Goal: Task Accomplishment & Management: Complete application form

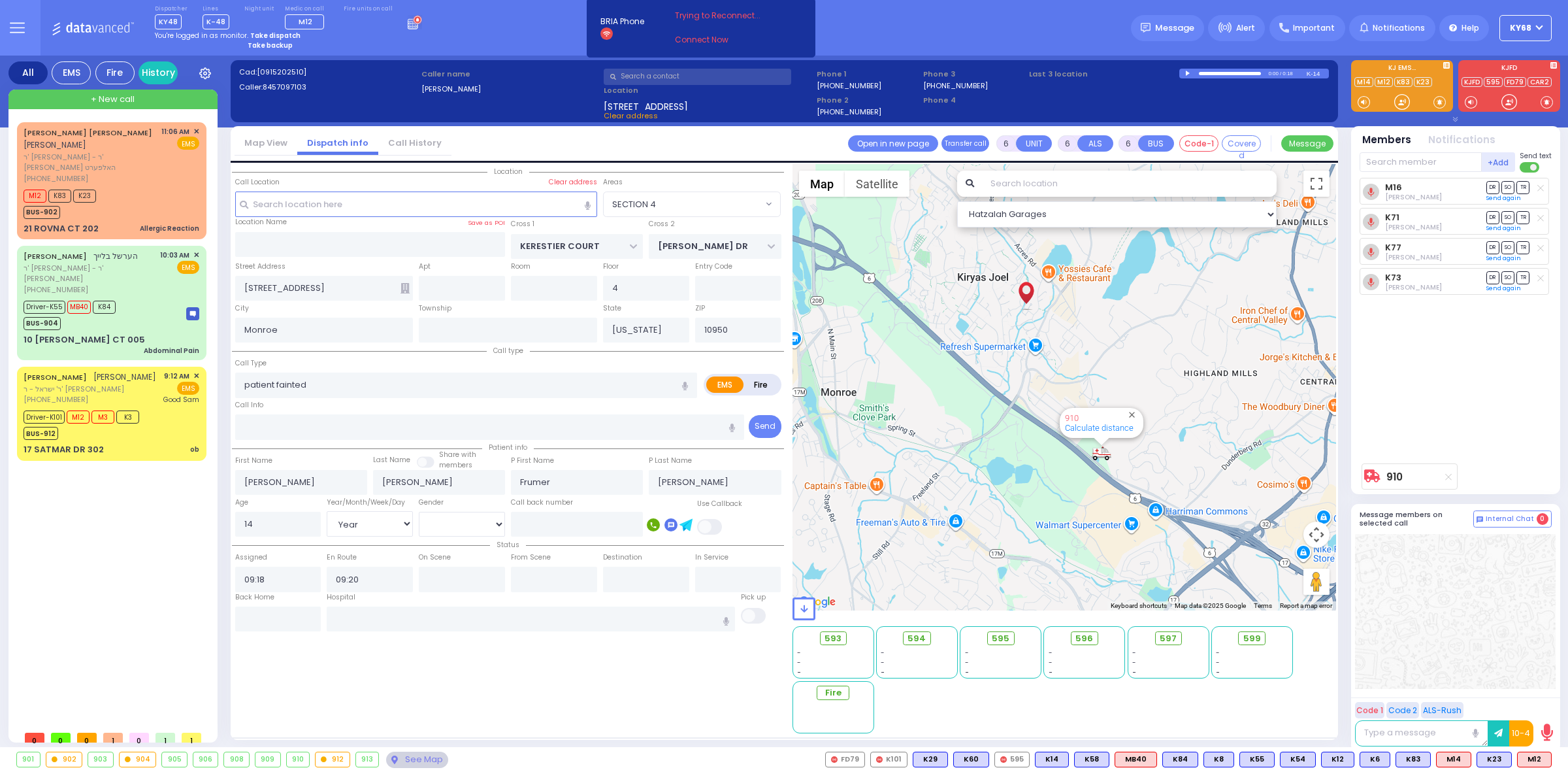
select select "SECTION 4"
select select "Year"
click at [84, 263] on span "ר' [PERSON_NAME] - ר' [PERSON_NAME]" at bounding box center [89, 273] width 132 height 21
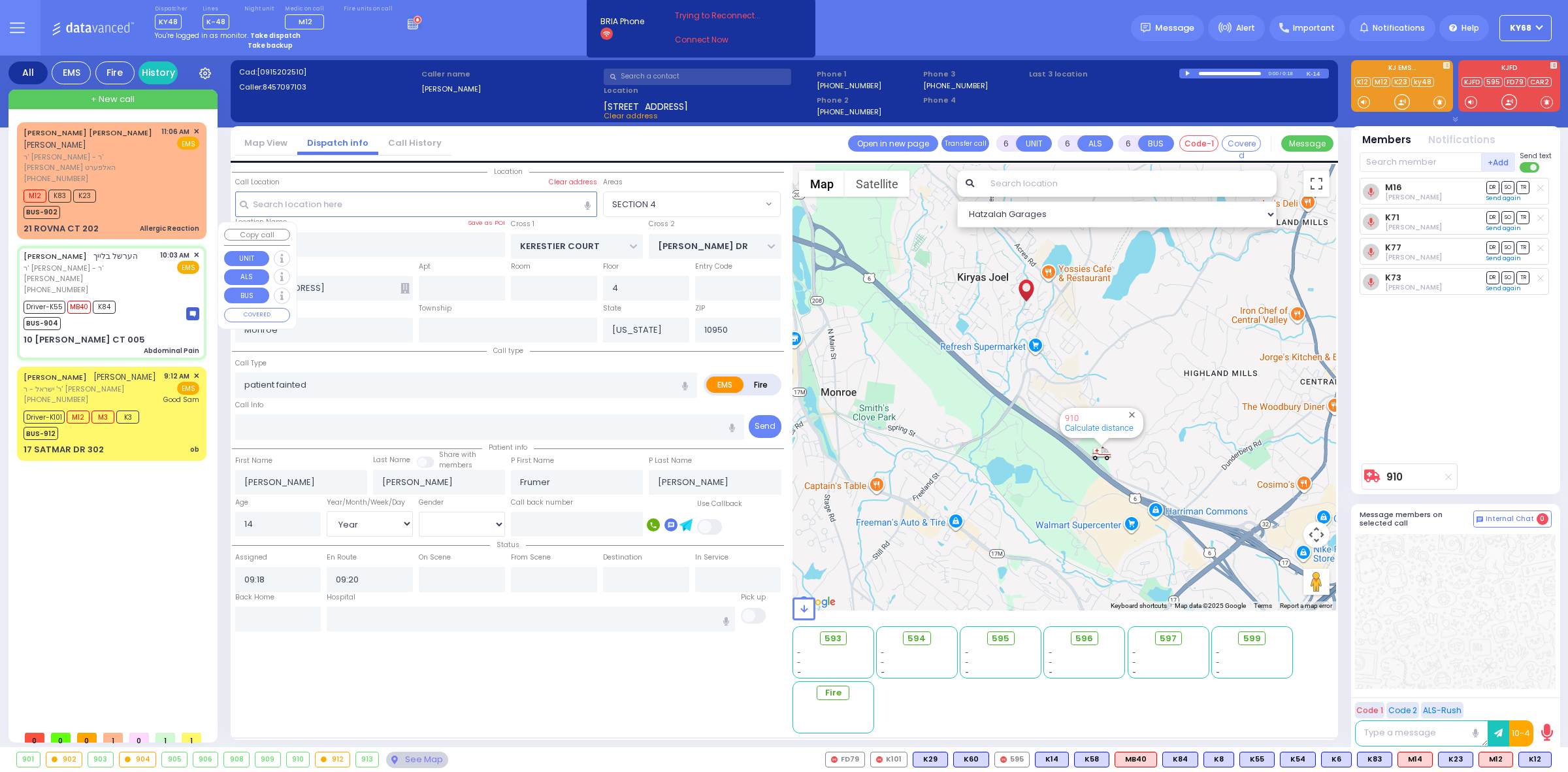
select select
type input "Abdominal Pain"
radio input "true"
type input "HERSHEL"
type input "BLEICH"
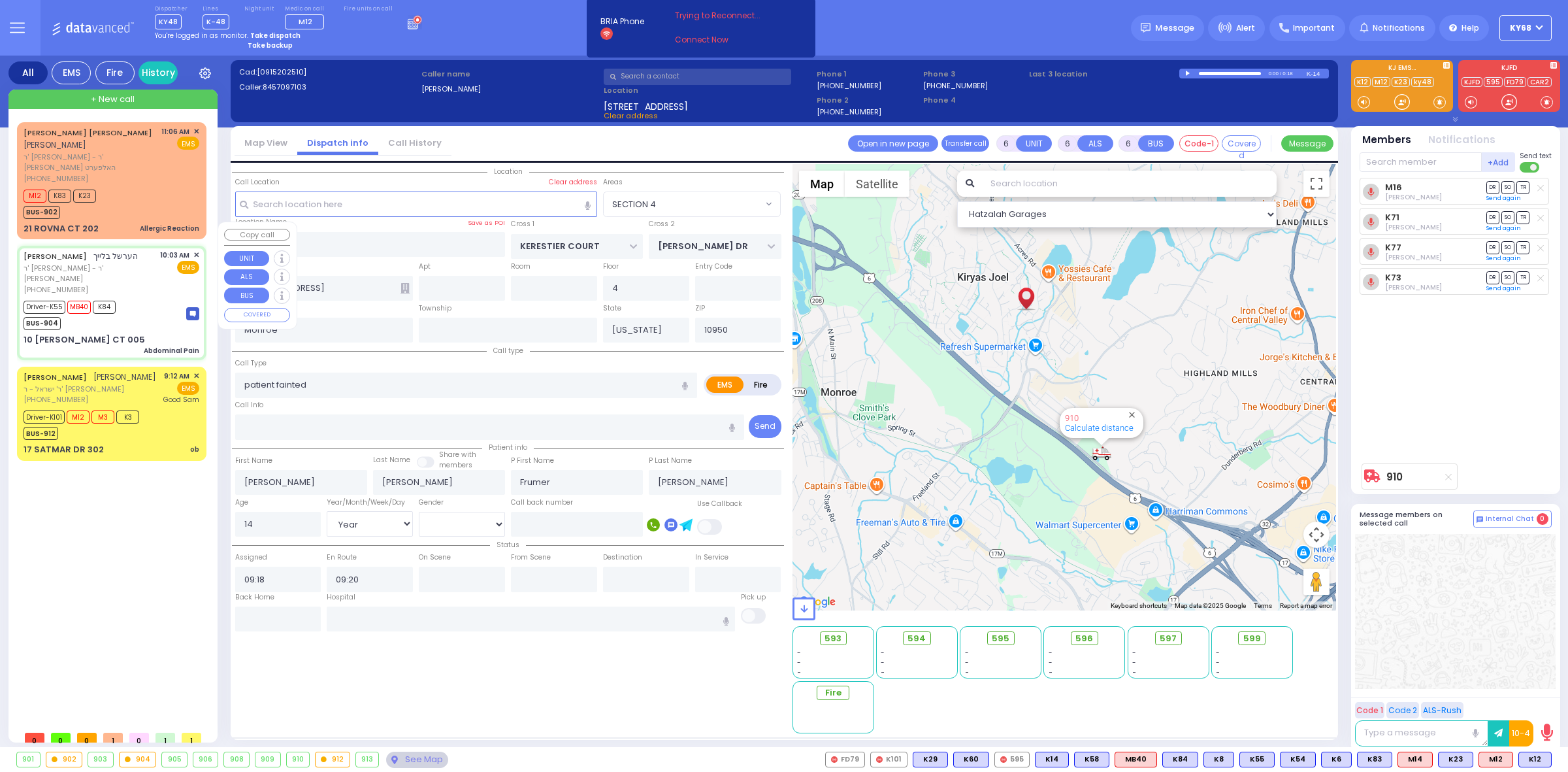
type input "Hershel"
type input "Bleich"
type input "25"
select select "Year"
select select "[DEMOGRAPHIC_DATA]"
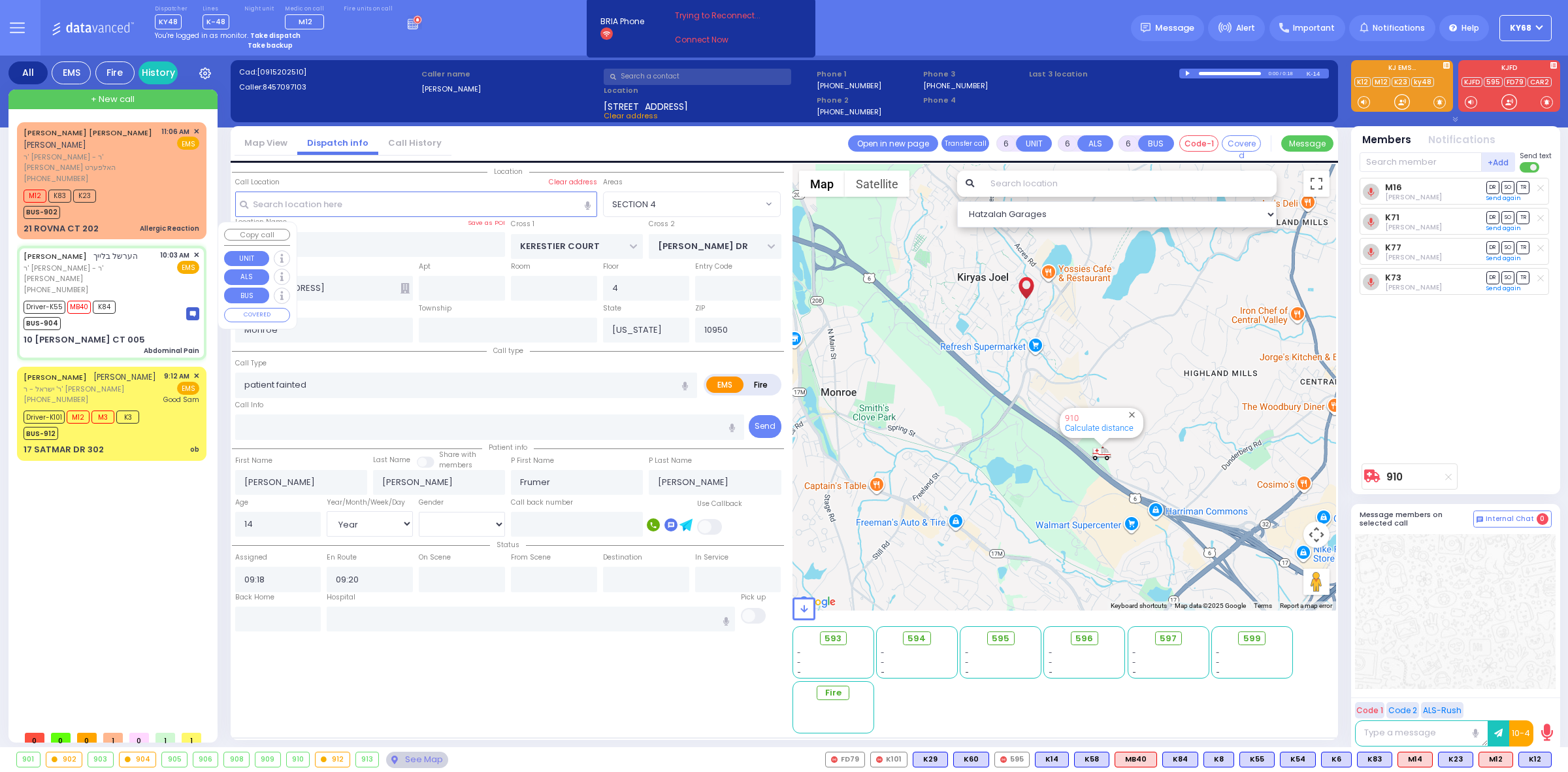
type input "10:03"
type input "10:07"
type input "10:41"
type input "11:10"
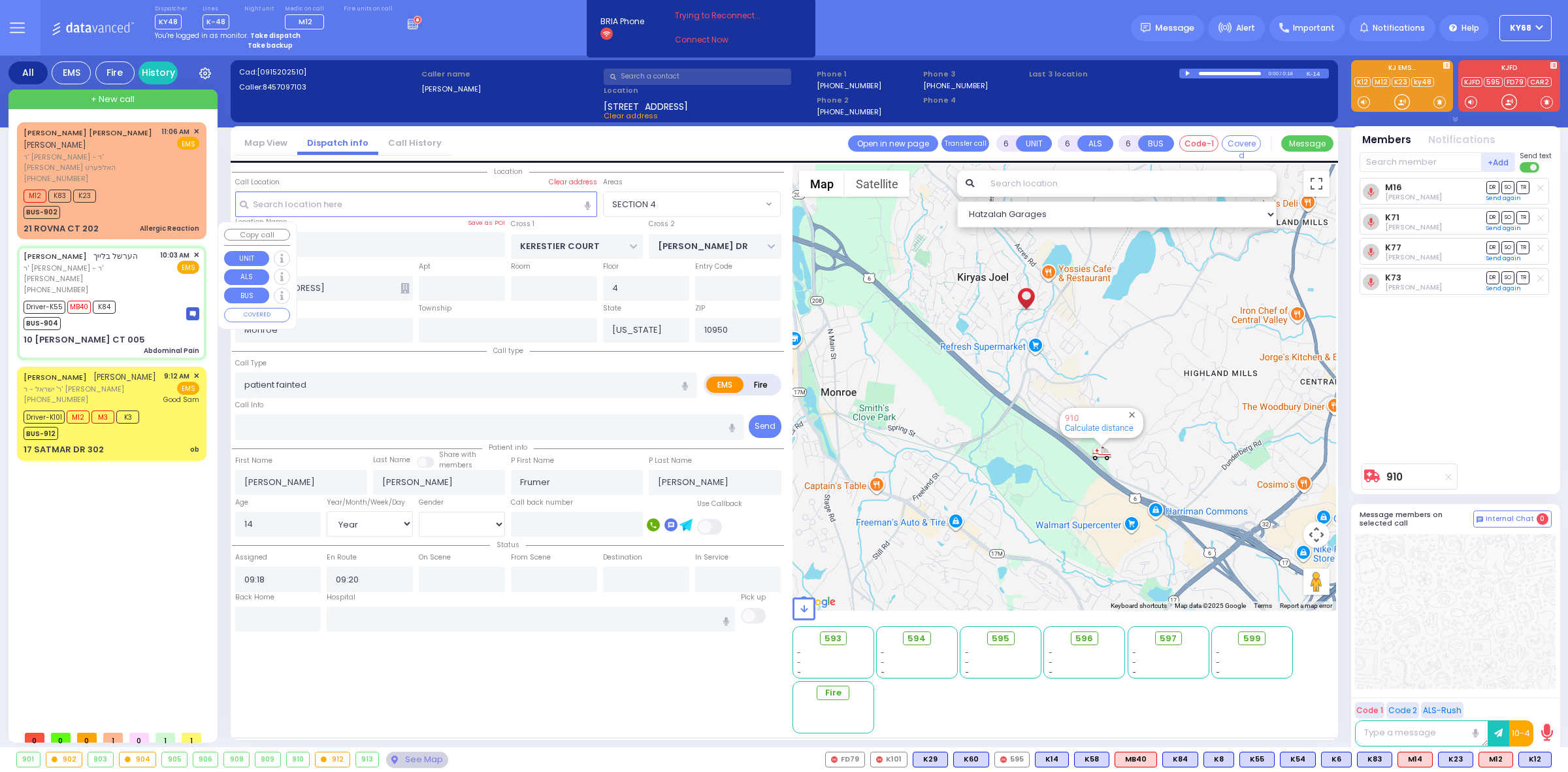
type input "11:22"
type input "Good Samaritan Hospital 257 Lafayette Avenue 8457909405 Suffern"
type input "ACRES RD"
type input "10 LEMBERG CT"
type input "005"
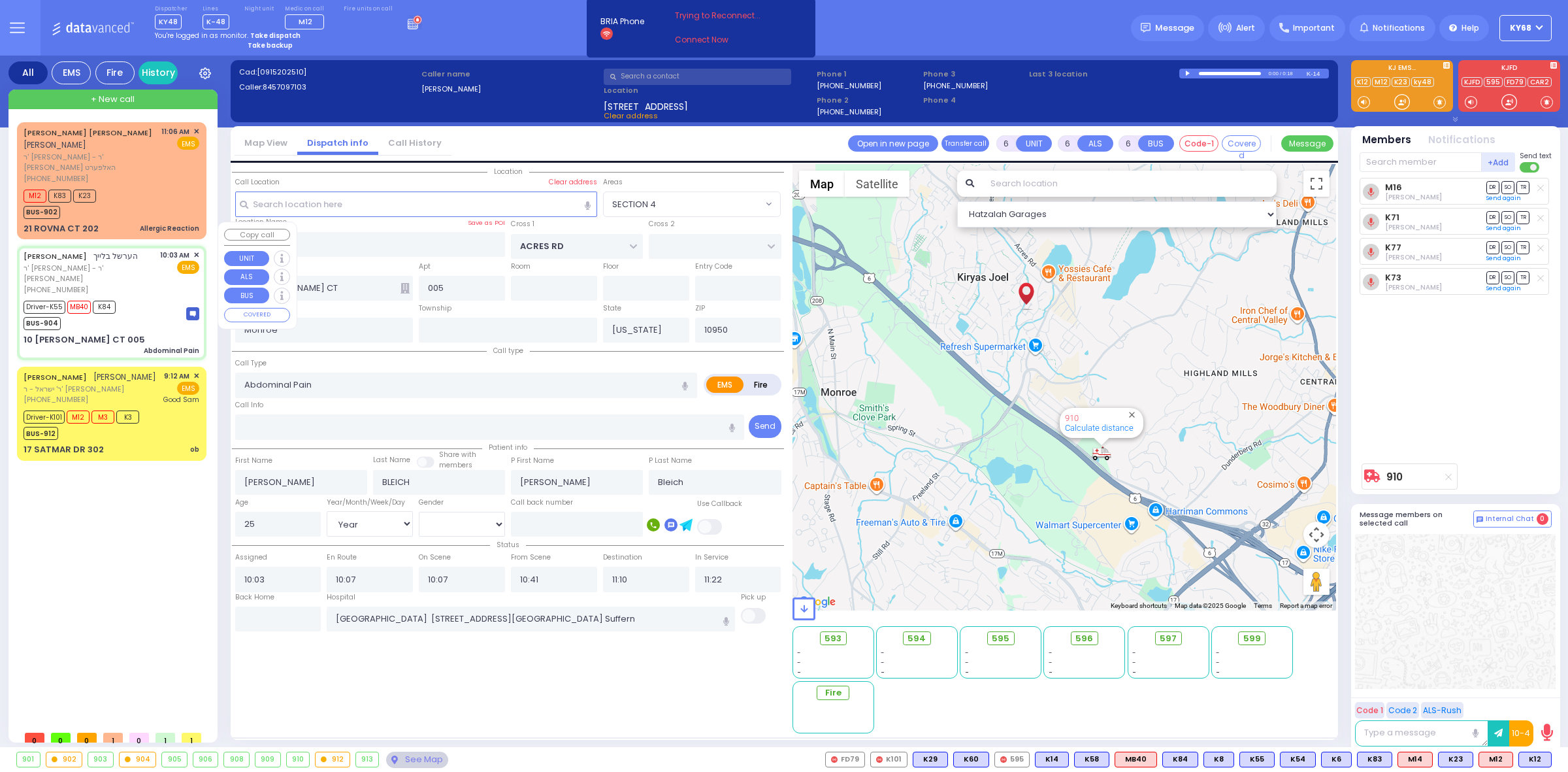
select select "PALM TREE"
select select "Hatzalah Garages"
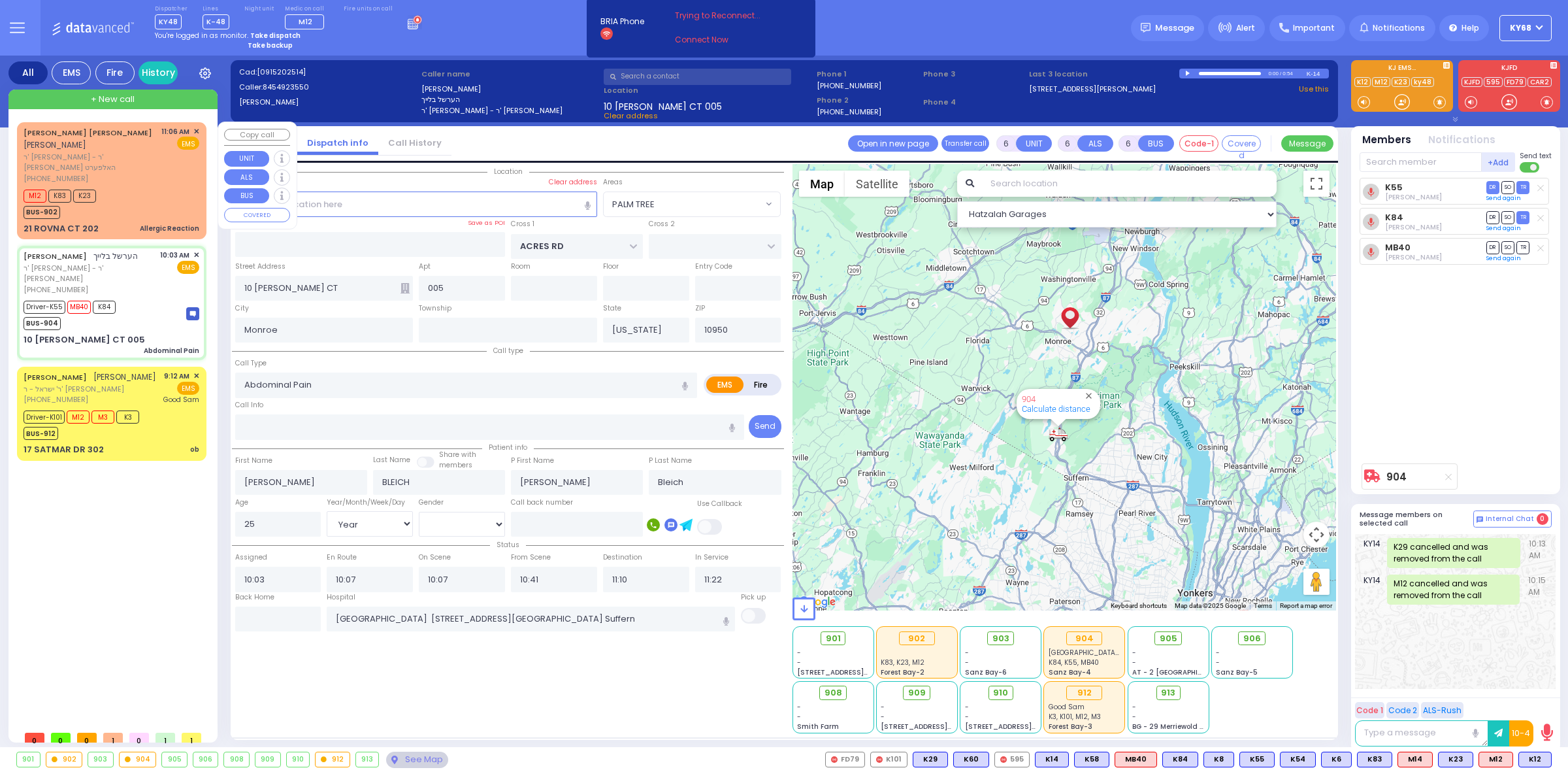
click at [85, 135] on link "[PERSON_NAME] [PERSON_NAME]" at bounding box center [88, 133] width 129 height 11
type input "2"
type input "1"
select select
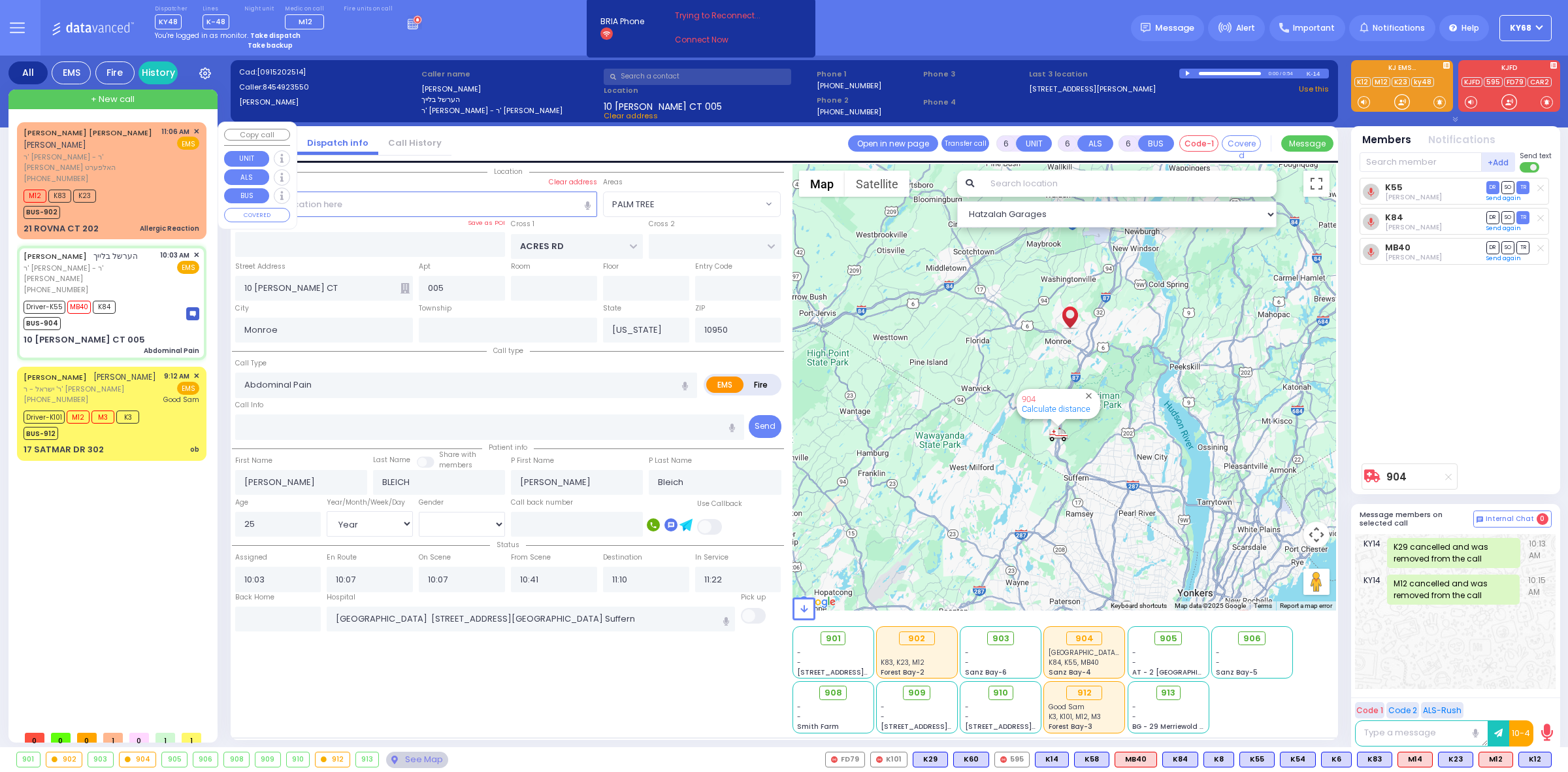
type input "Allergic Reaction"
radio input "true"
type input "WOLF"
type input "[PERSON_NAME]"
select select
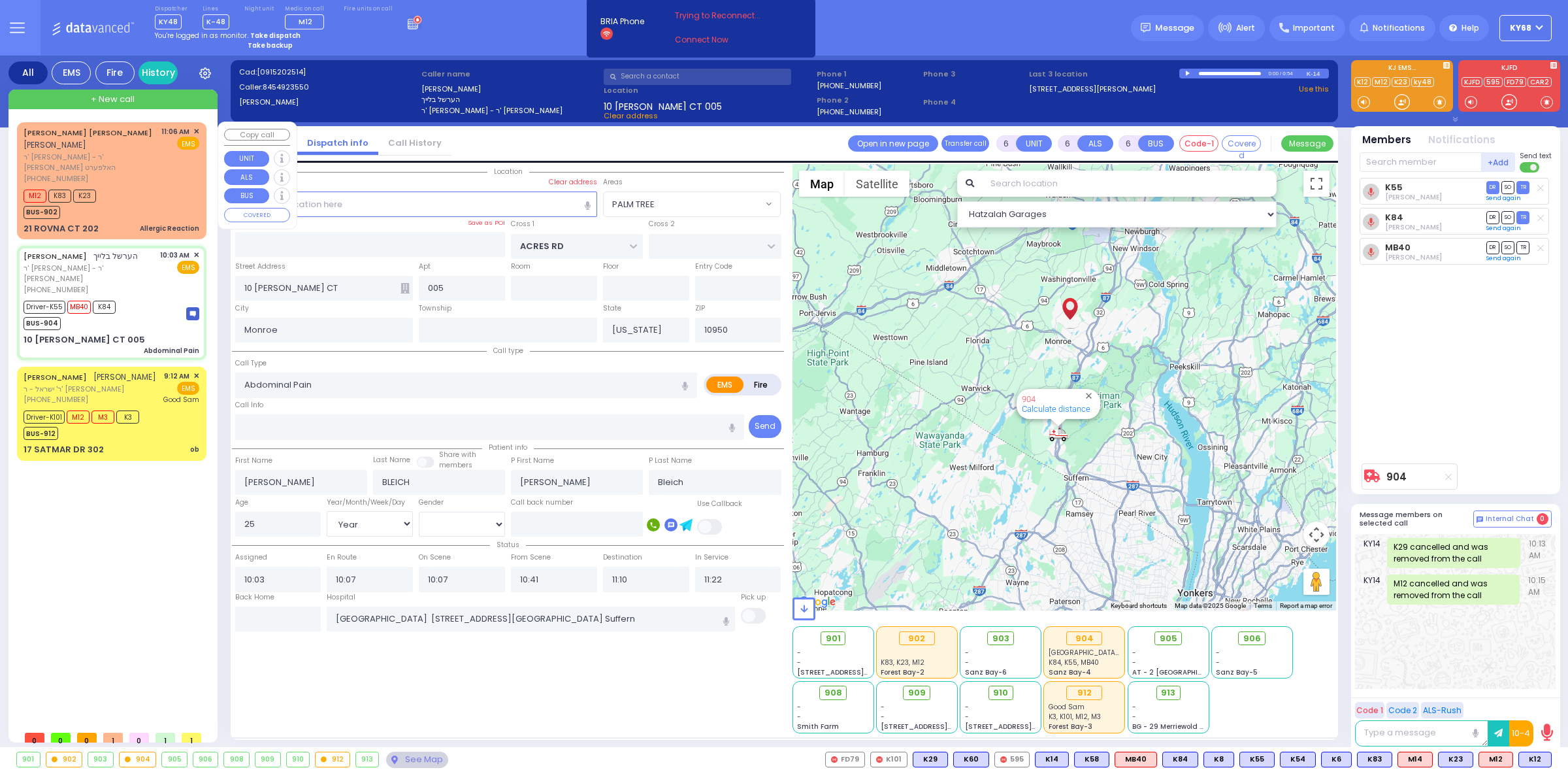
select select
type input "11:06"
type input "11:08"
type input "CHEVRON RD"
type input "[GEOGRAPHIC_DATA]"
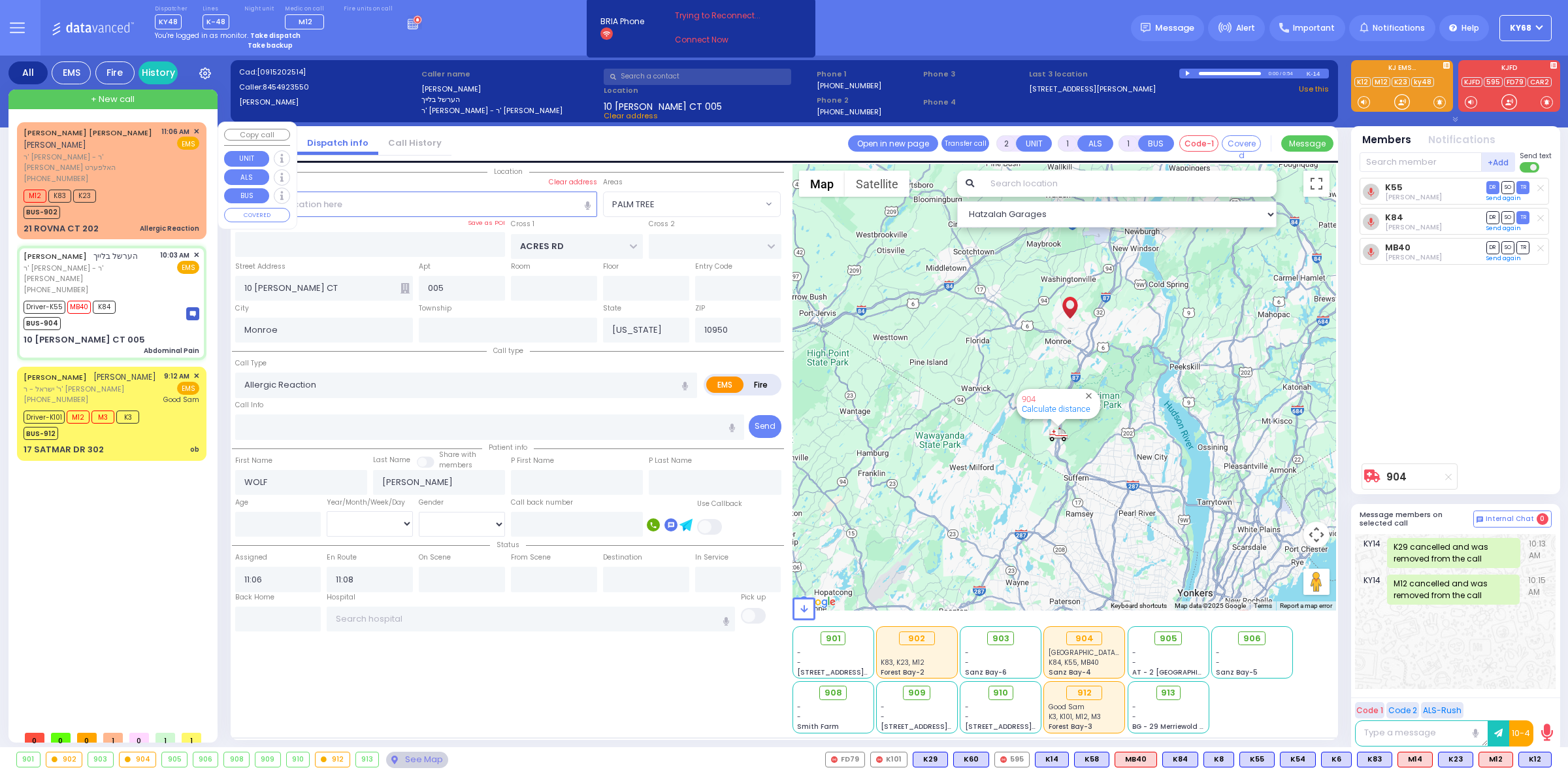
type input "21 ROVNA CT"
type input "202"
select select "Hatzalah Garages"
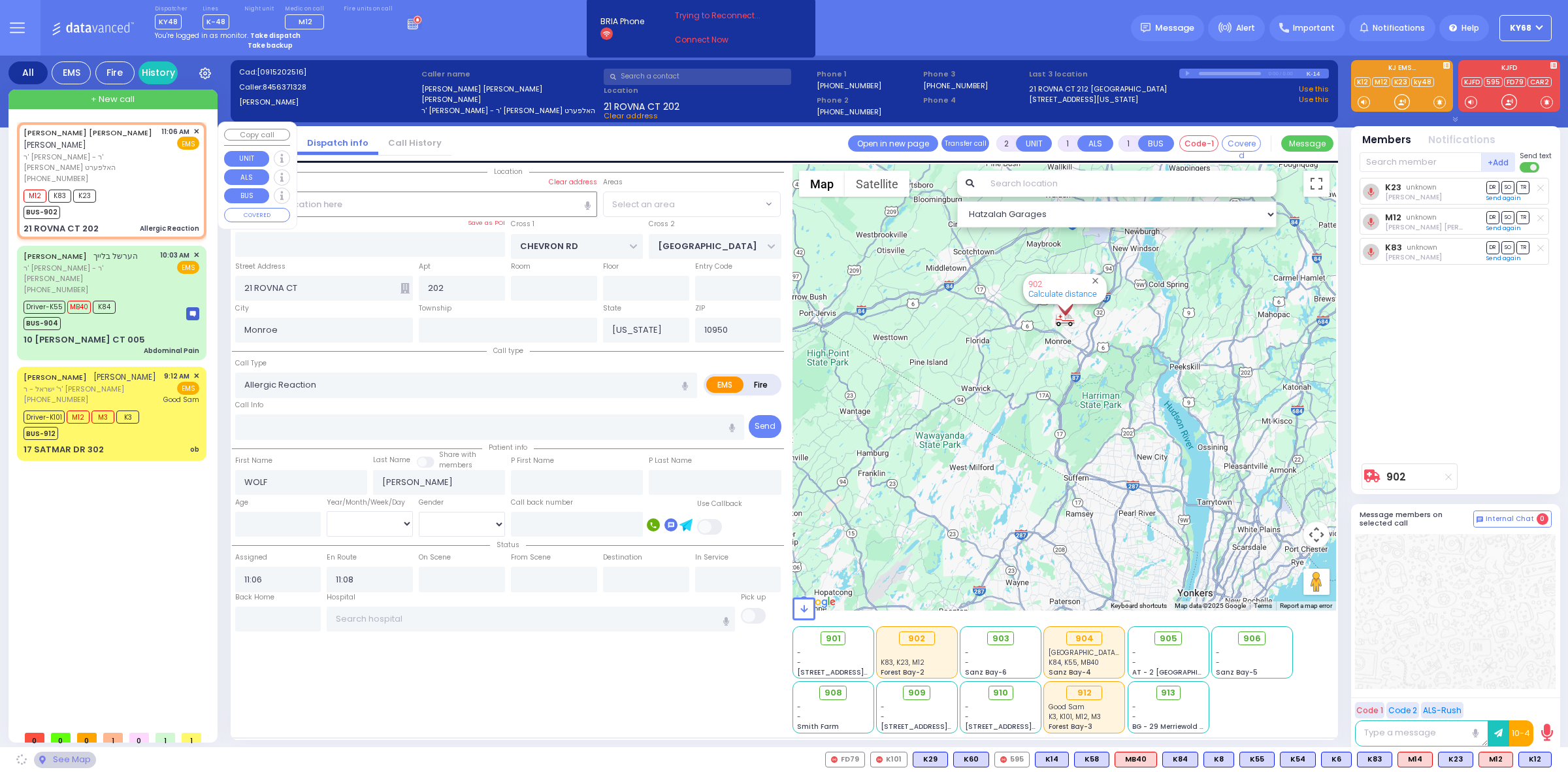
select select "SECTION 5"
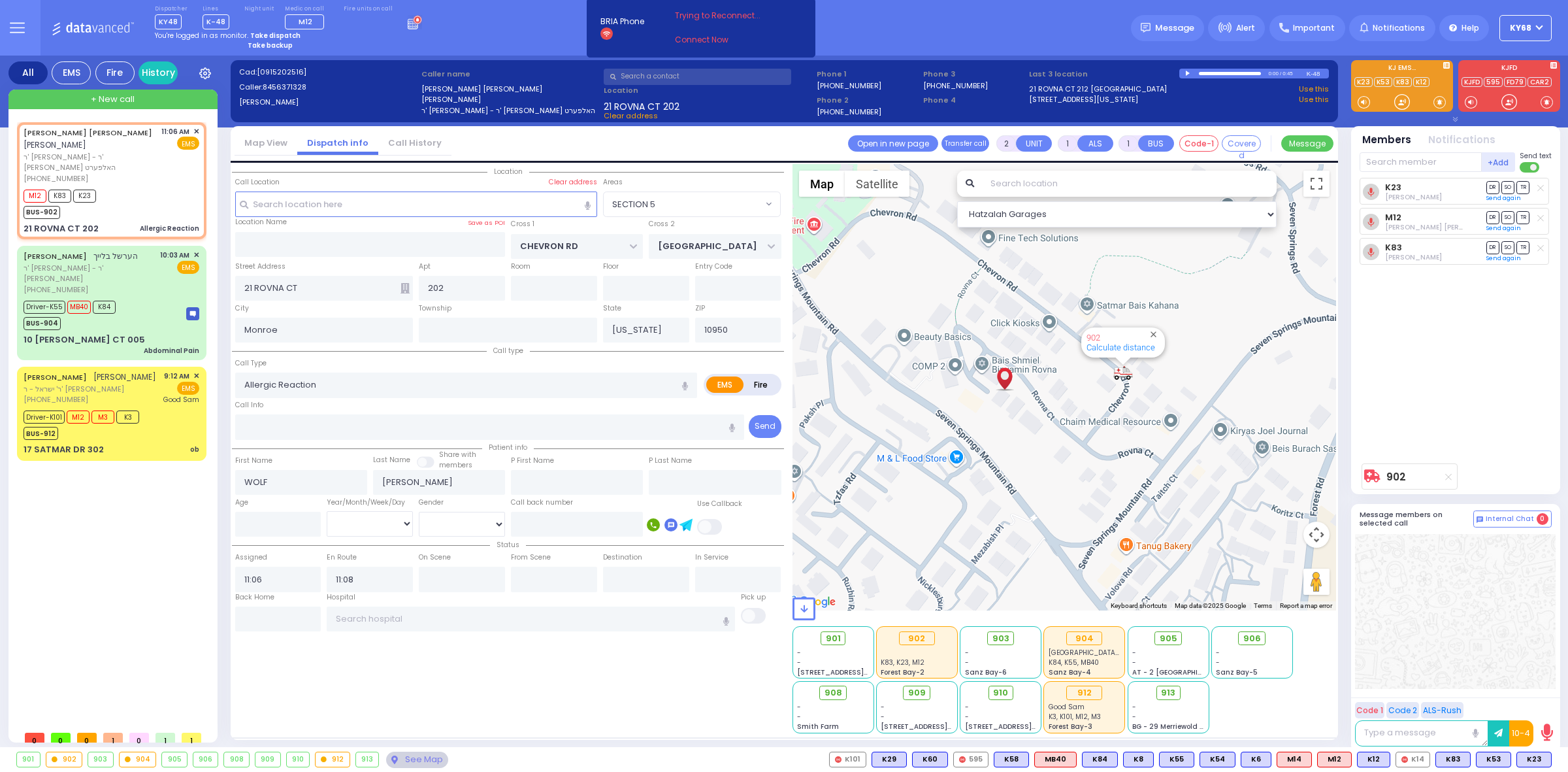
click at [429, 66] on div "Caller name WOLF FEUERSTEIN וואלף פייערשטיין ר' יוסף שלמה - ר' משה הערש האלפערט" at bounding box center [510, 92] width 182 height 52
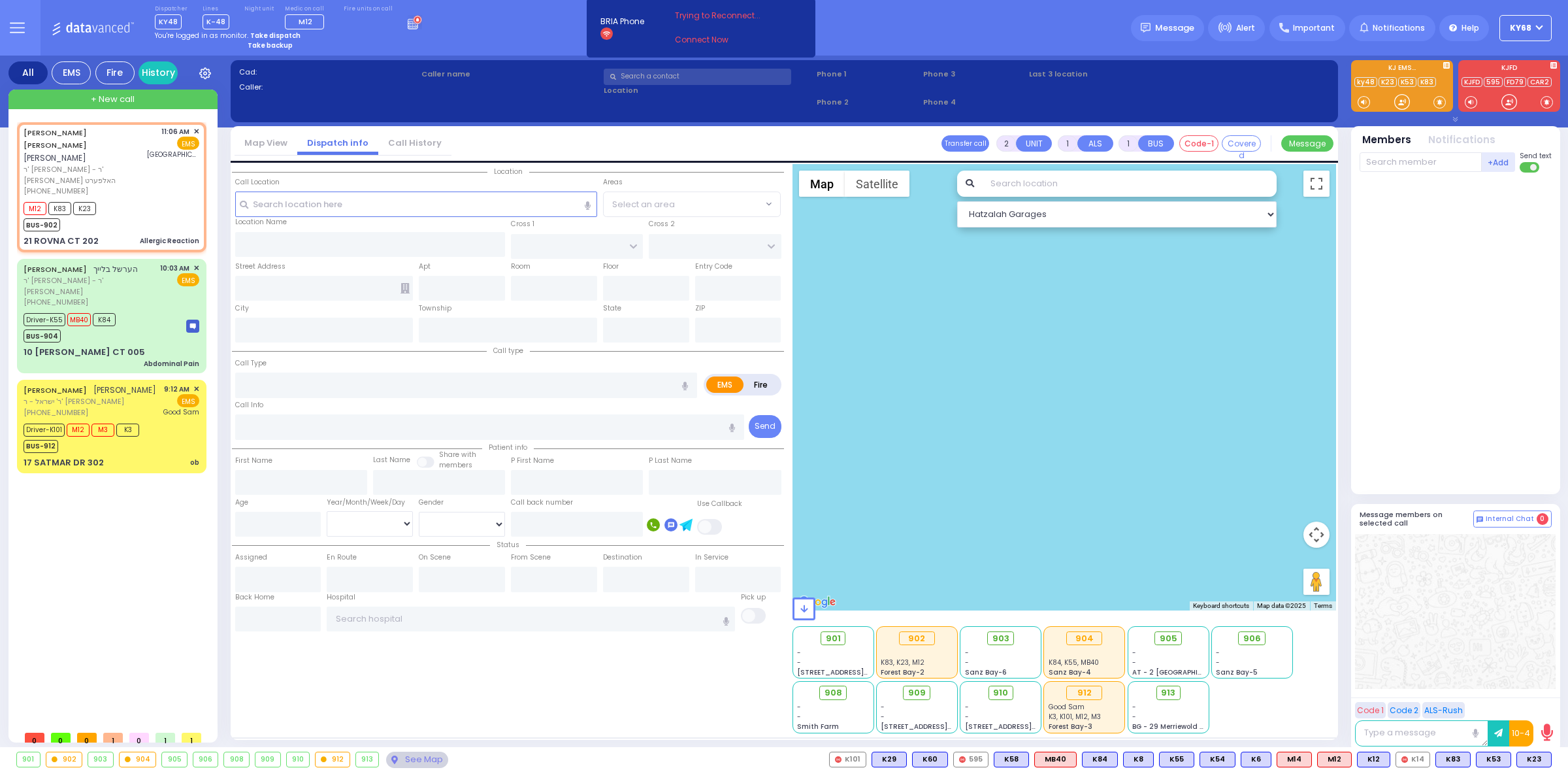
select select
type input "Allergic Reaction"
radio input "true"
type input "WOLF"
type input "[PERSON_NAME]"
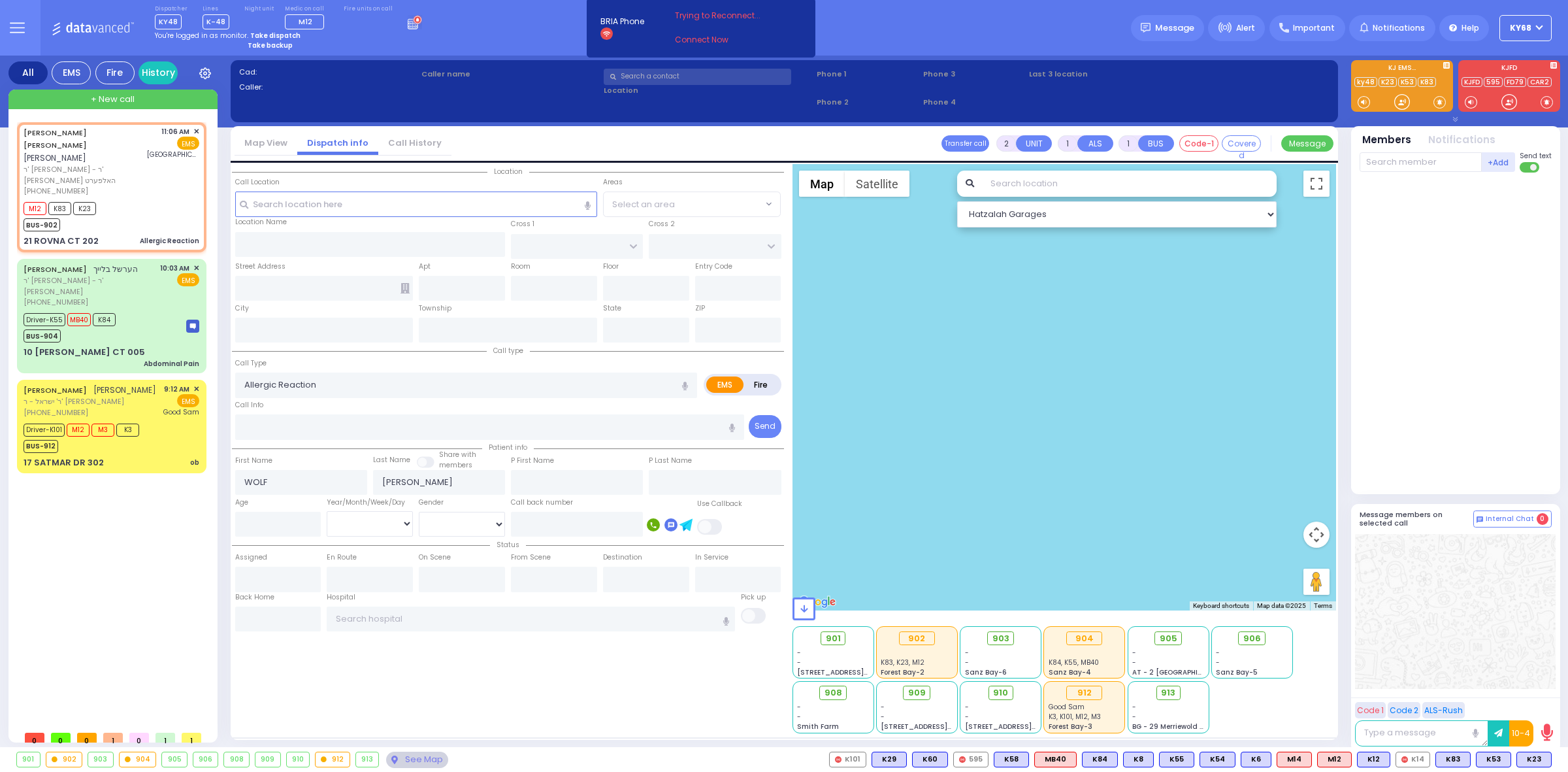
select select
type input "11:06"
type input "11:08"
type input "[GEOGRAPHIC_DATA][PERSON_NAME]"
select select "Hatzalah Garages"
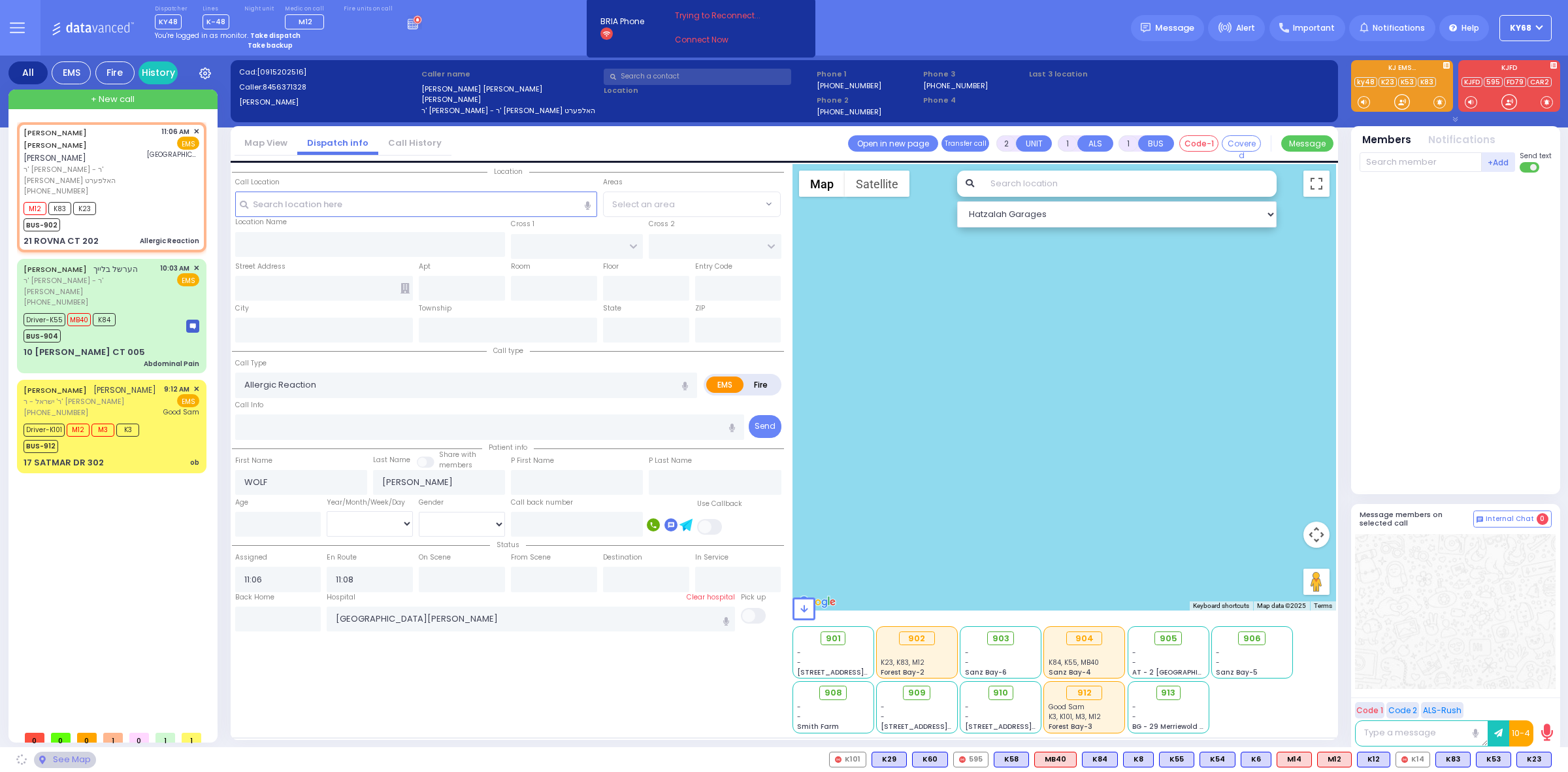
type input "CHEVRON RD"
type input "[GEOGRAPHIC_DATA]"
type input "21 ROVNA CT"
type input "202"
type input "Monroe"
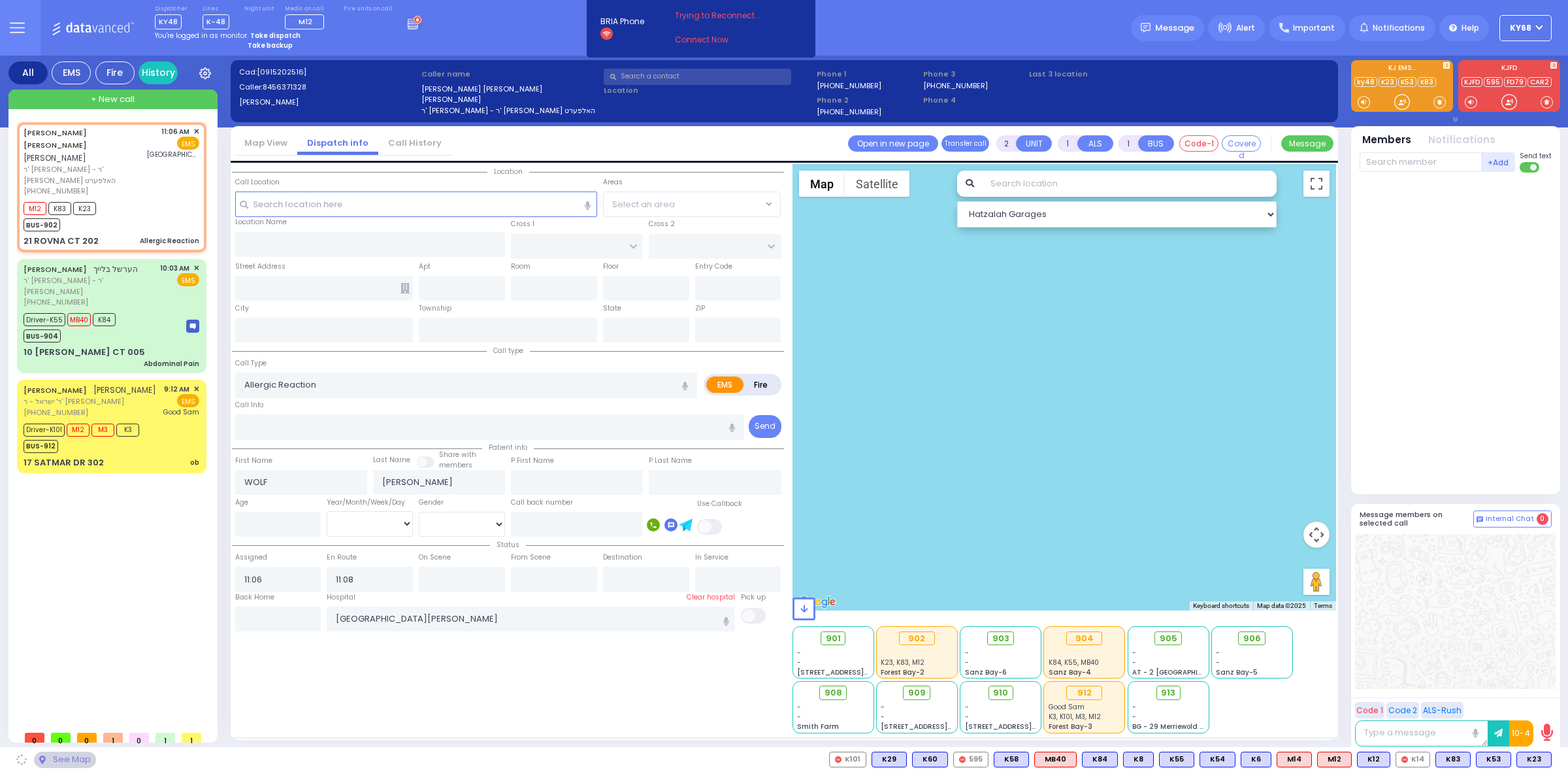
type input "[US_STATE]"
type input "10950"
select select "SECTION 5"
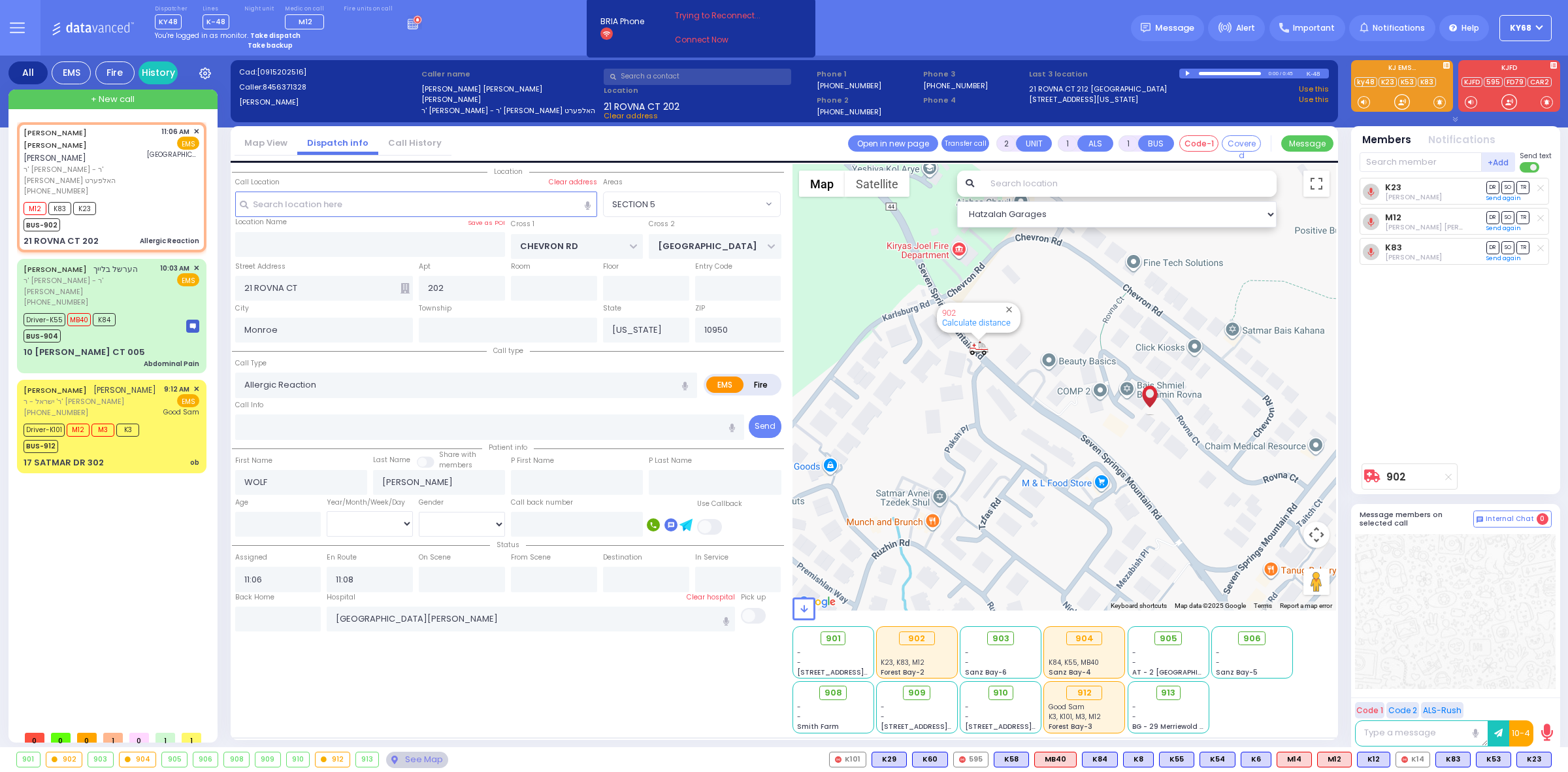
click at [695, 726] on div "Location All areas" at bounding box center [508, 449] width 552 height 569
type input "6"
select select
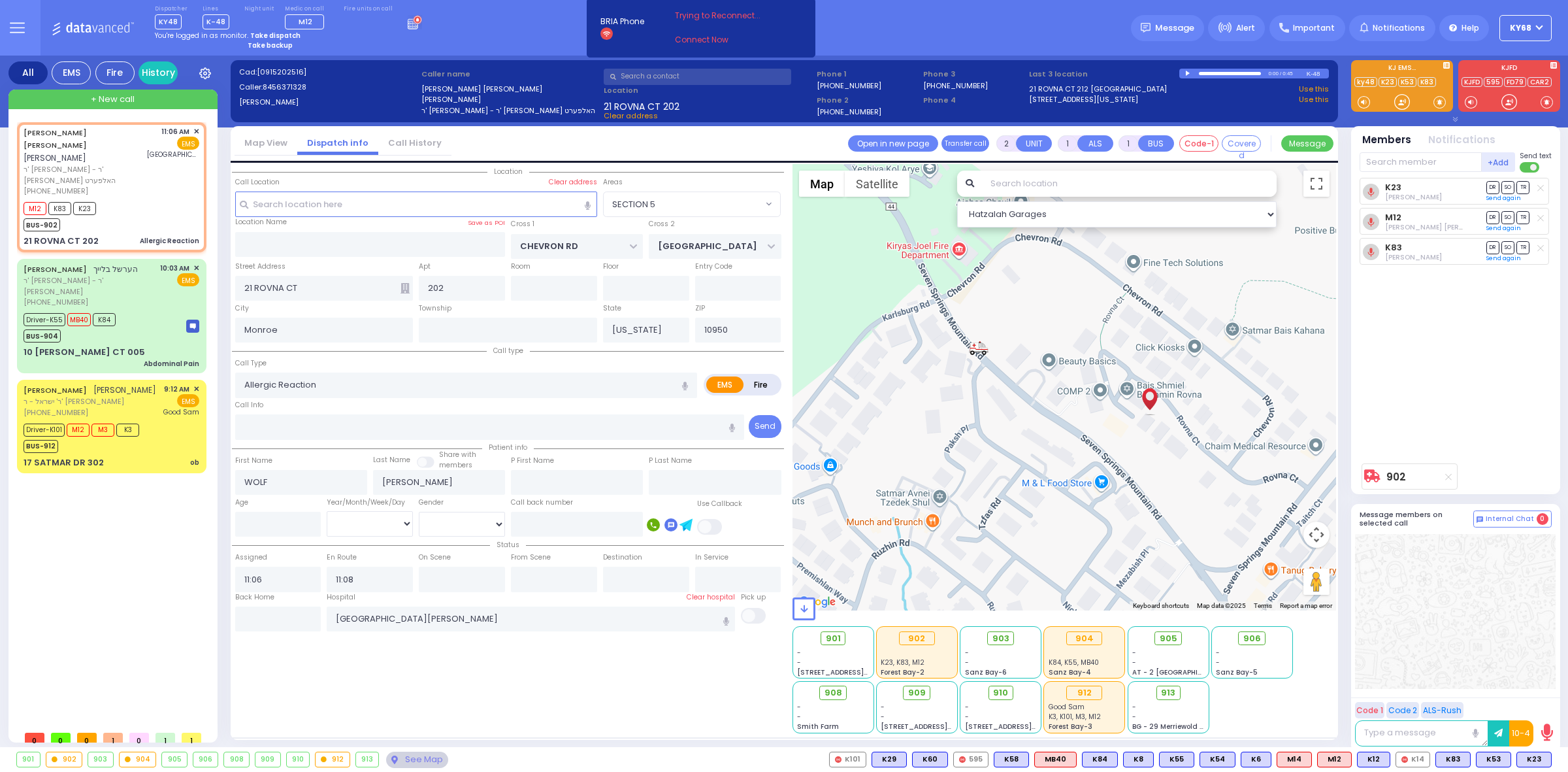
radio input "true"
type input "Unknown"
select select "Year"
select select "SECTION 5"
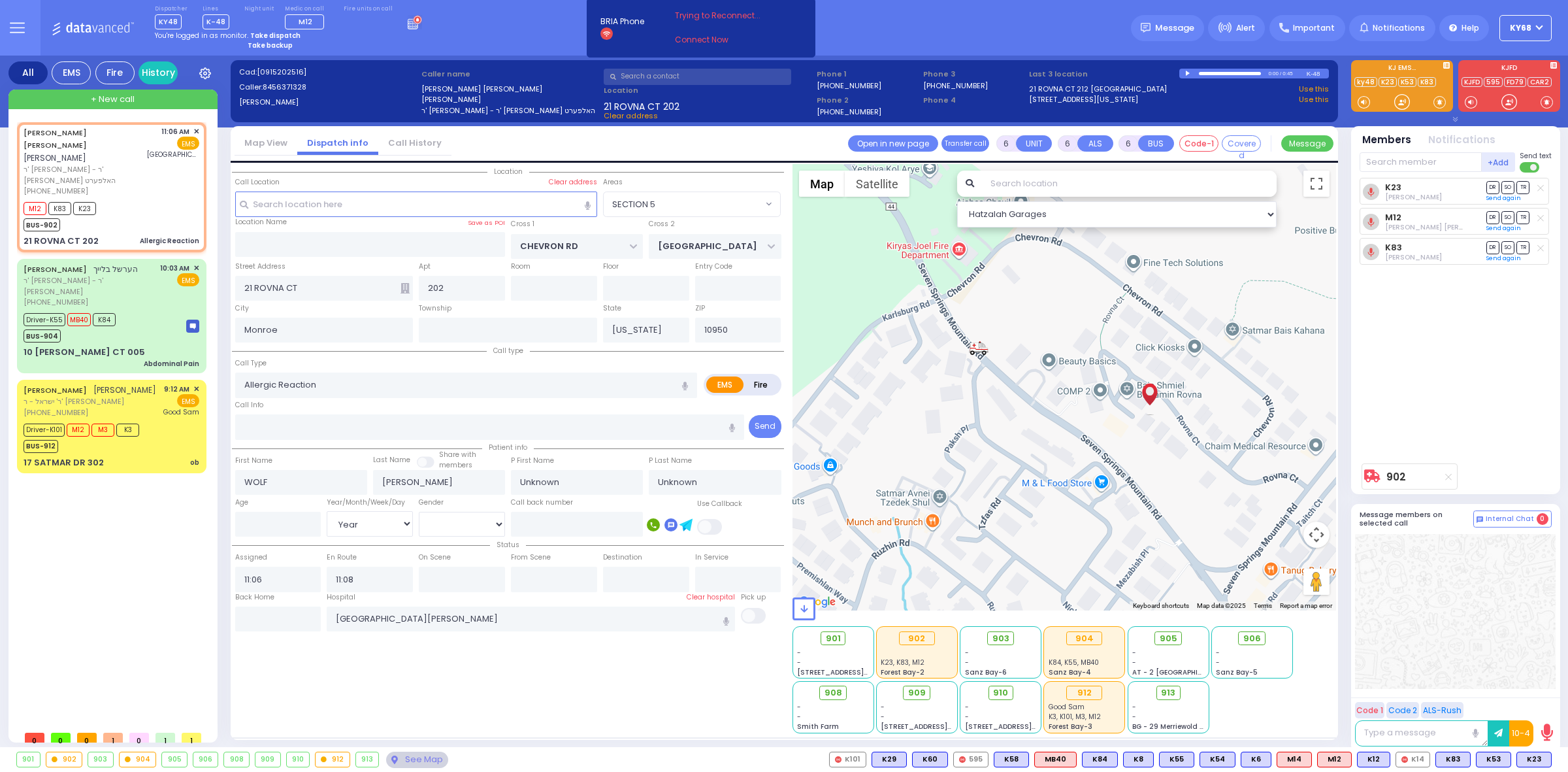
select select "Hatzalah Garages"
select select
radio input "true"
select select "Year"
type input "11:54"
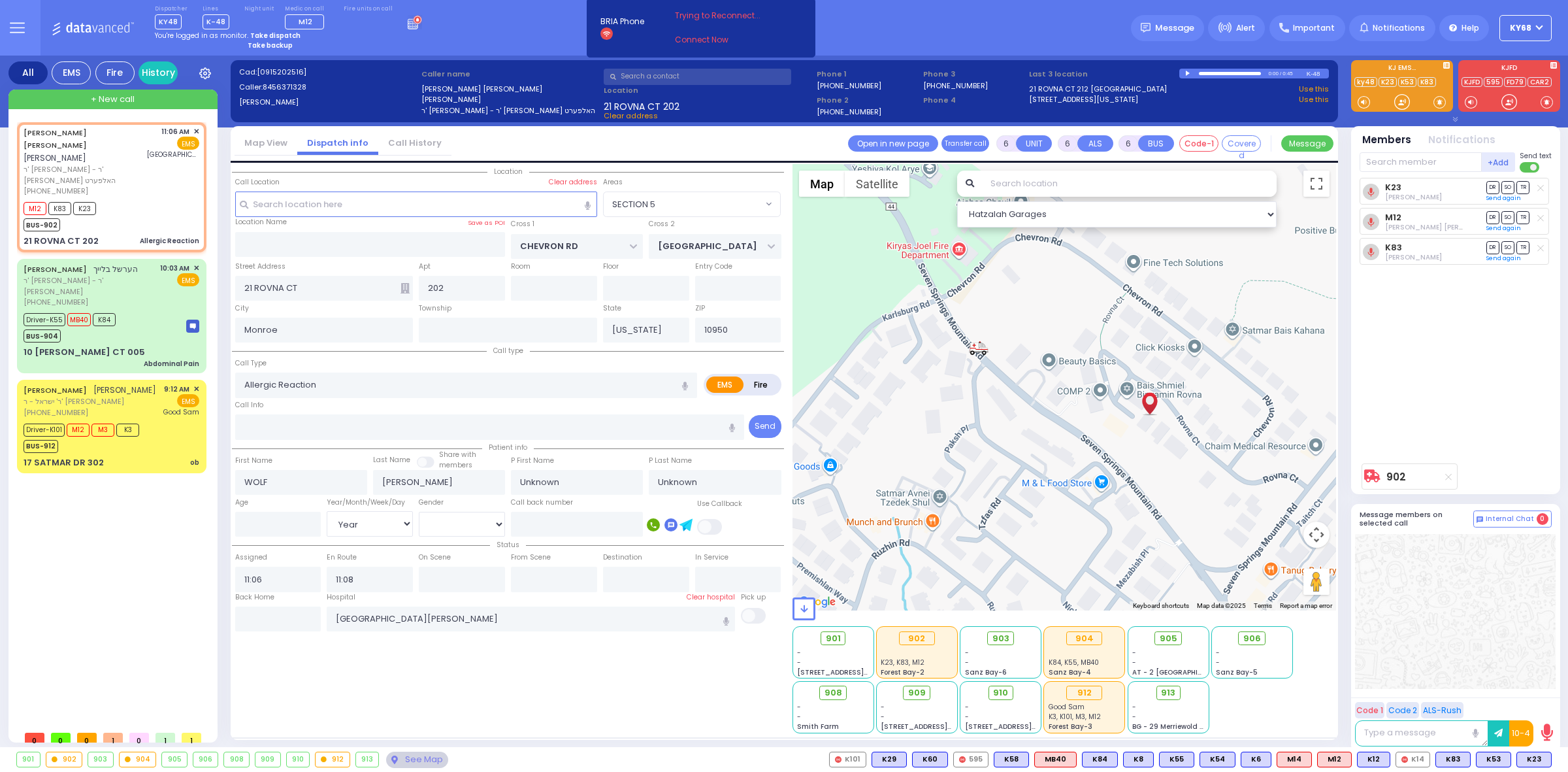
type input "11:55"
select select
radio input "true"
select select "Year"
radio input "true"
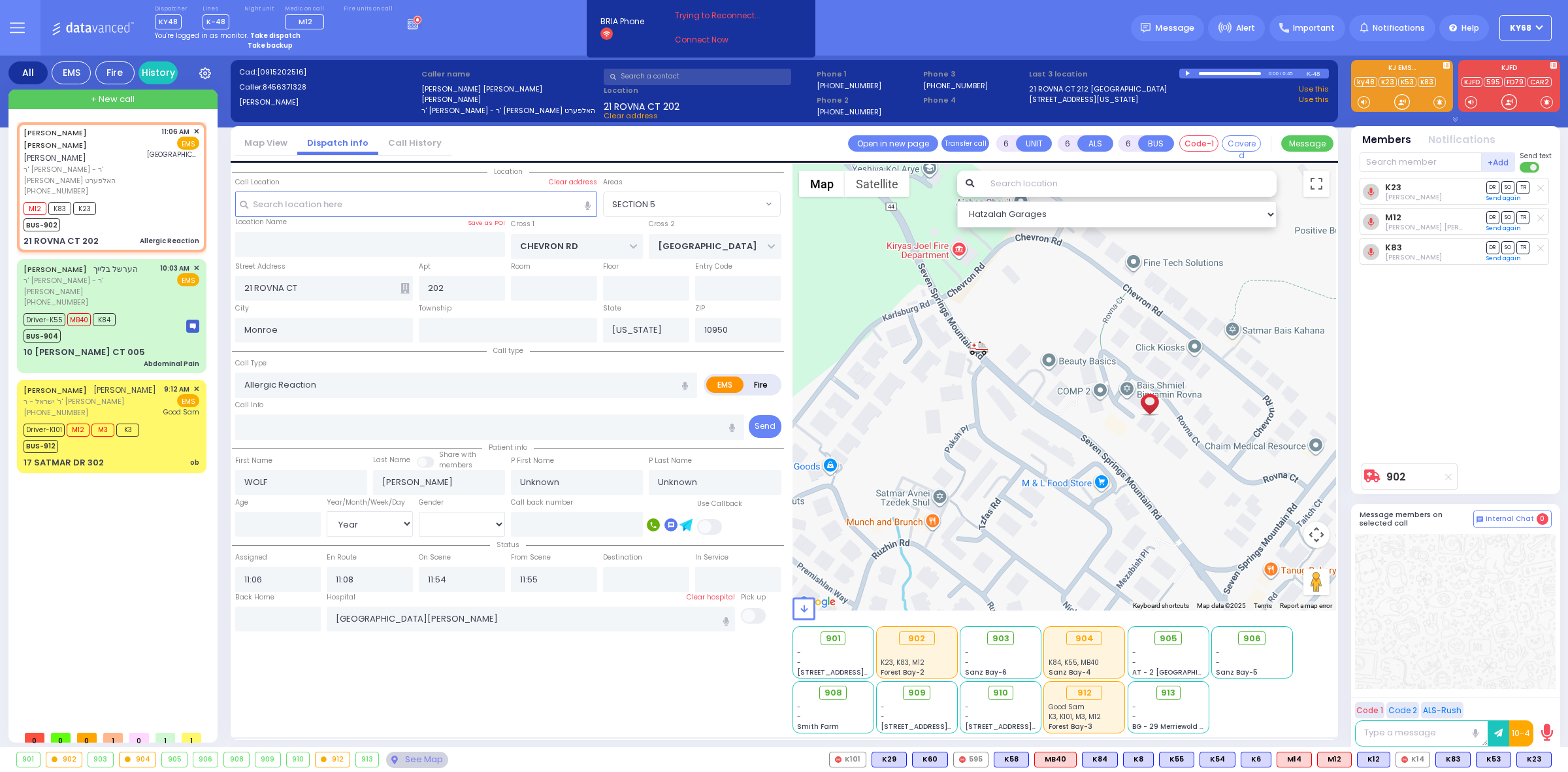
select select "Year"
select select "SECTION 5"
select select "Hatzalah Garages"
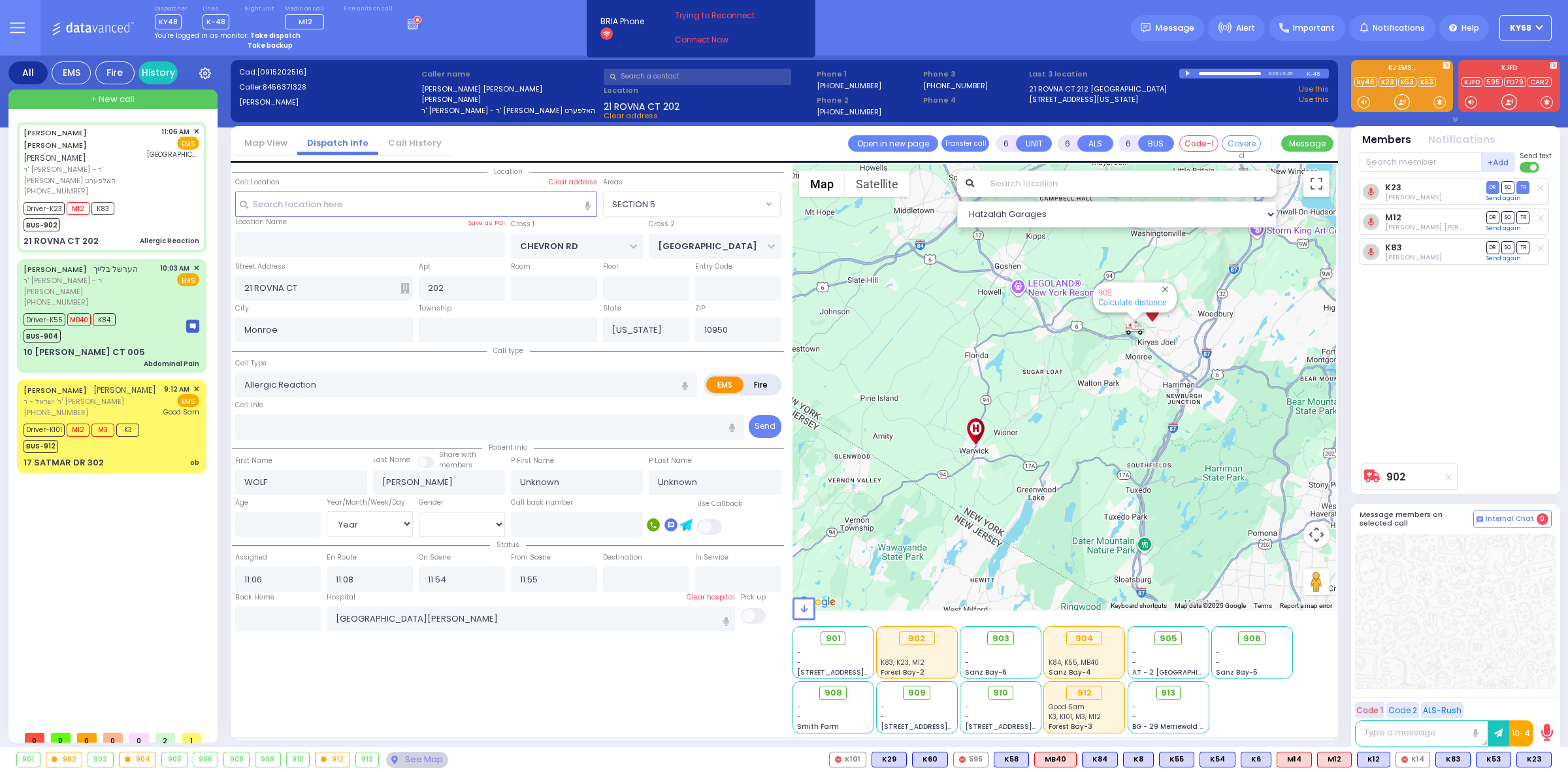
click at [533, 717] on div "Location All areas" at bounding box center [508, 449] width 552 height 569
select select
radio input "true"
type input "Yides"
type input "[PERSON_NAME]"
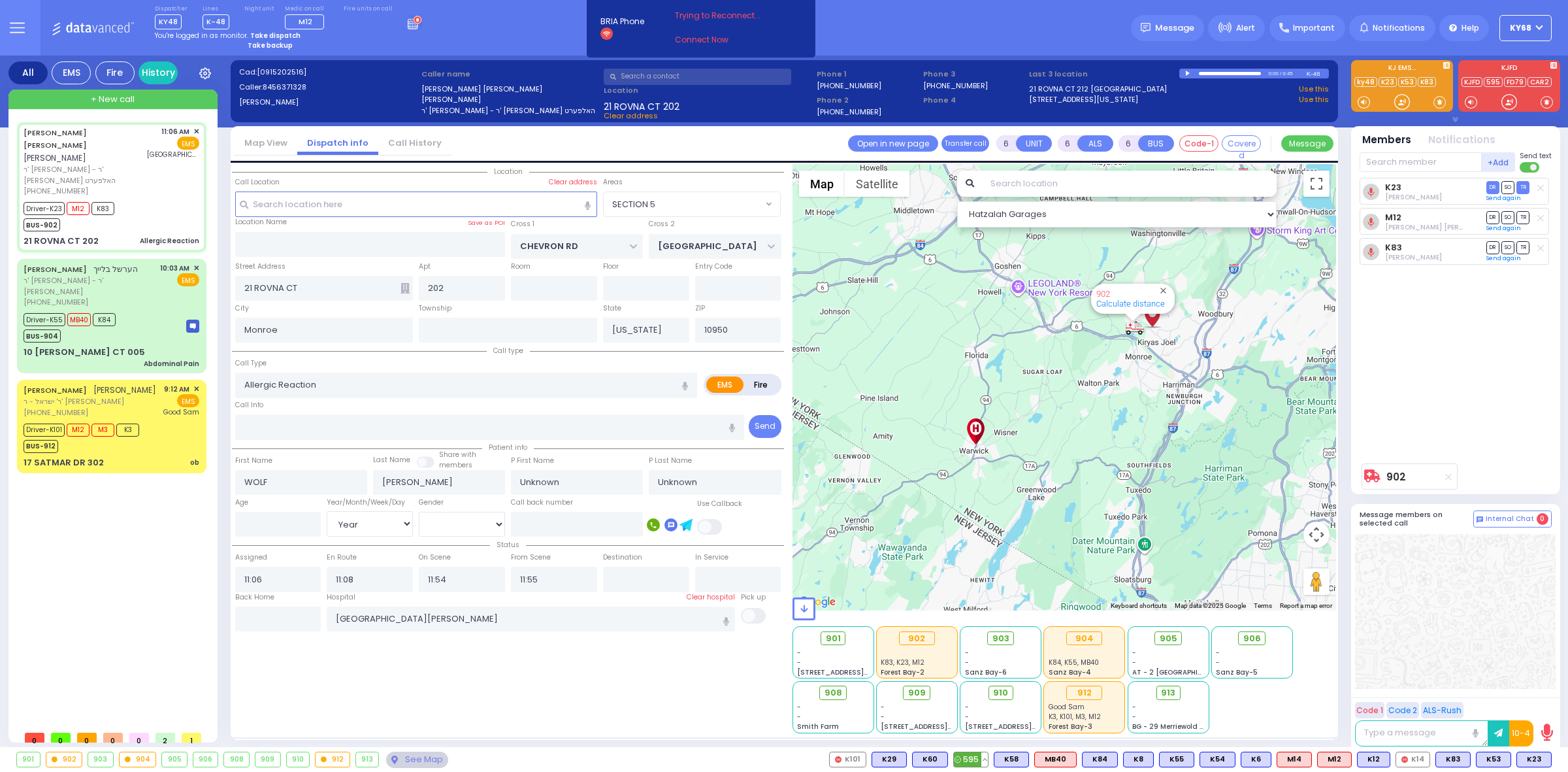
type input "29"
select select "Year"
select select "[DEMOGRAPHIC_DATA]"
select select "SECTION 5"
select select "Hatzalah Garages"
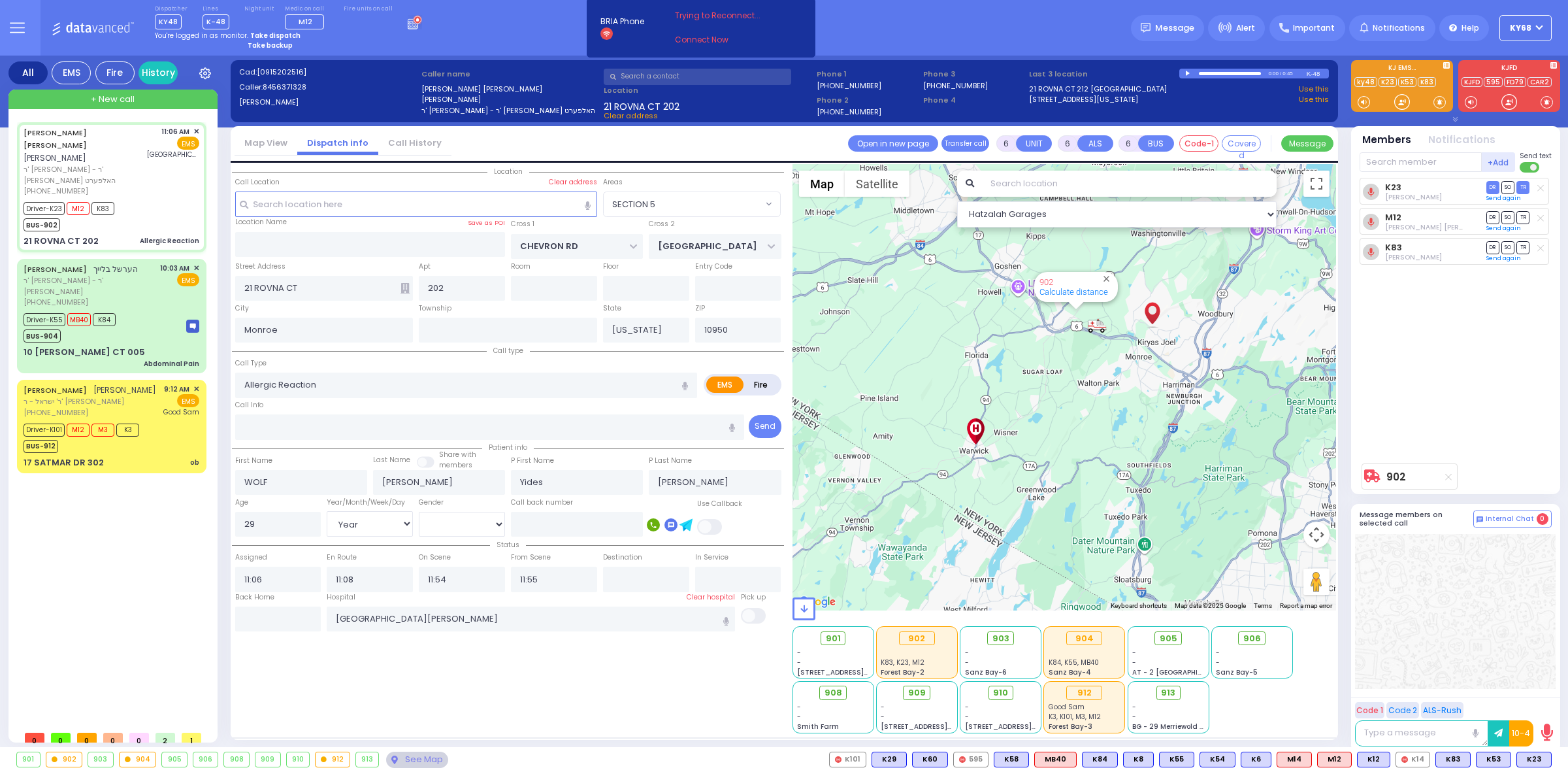
select select
radio input "true"
select select "Year"
select select "[DEMOGRAPHIC_DATA]"
radio input "true"
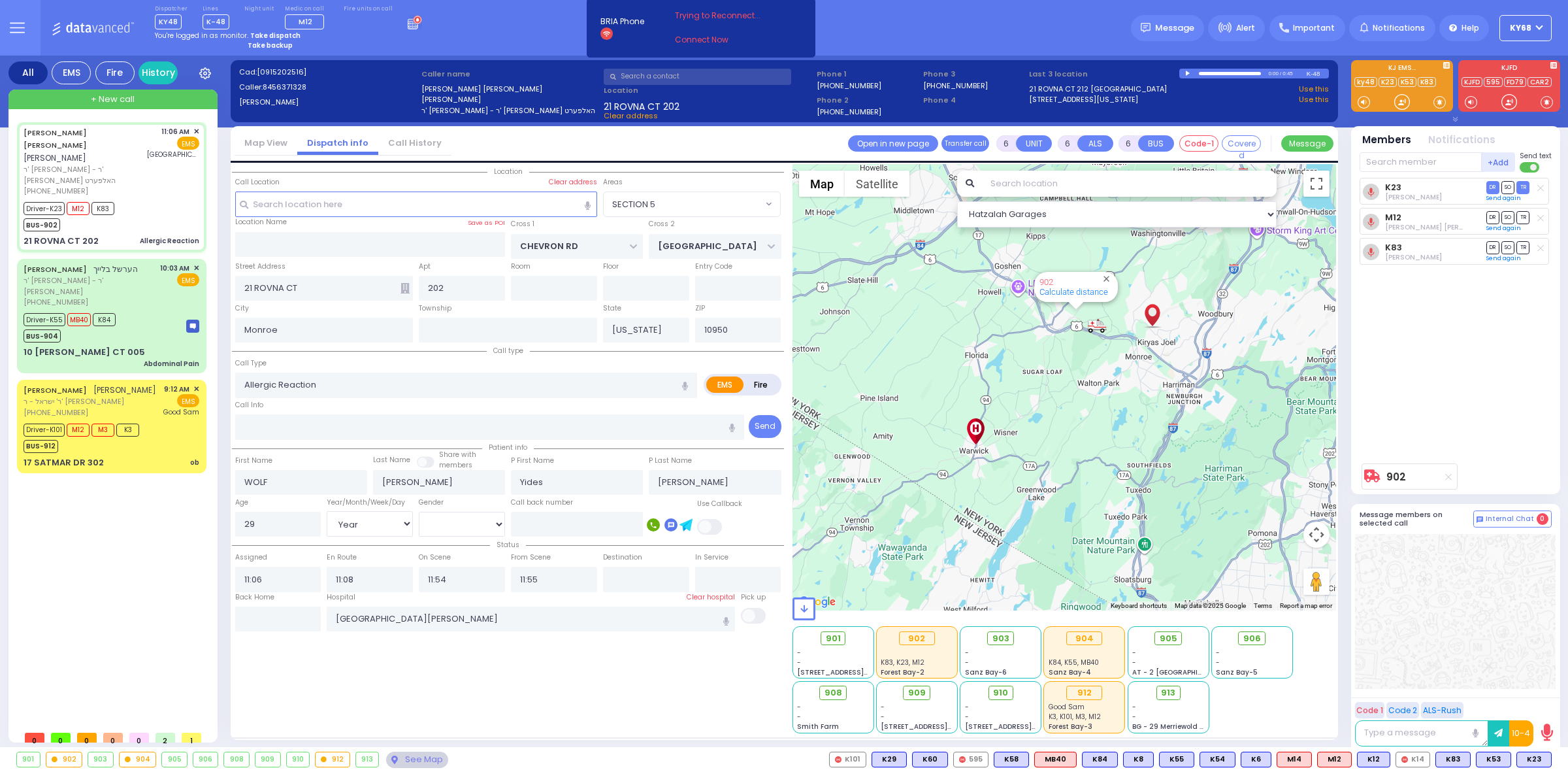
select select "Year"
select select "[DEMOGRAPHIC_DATA]"
type input "11:10"
radio input "true"
select select "Year"
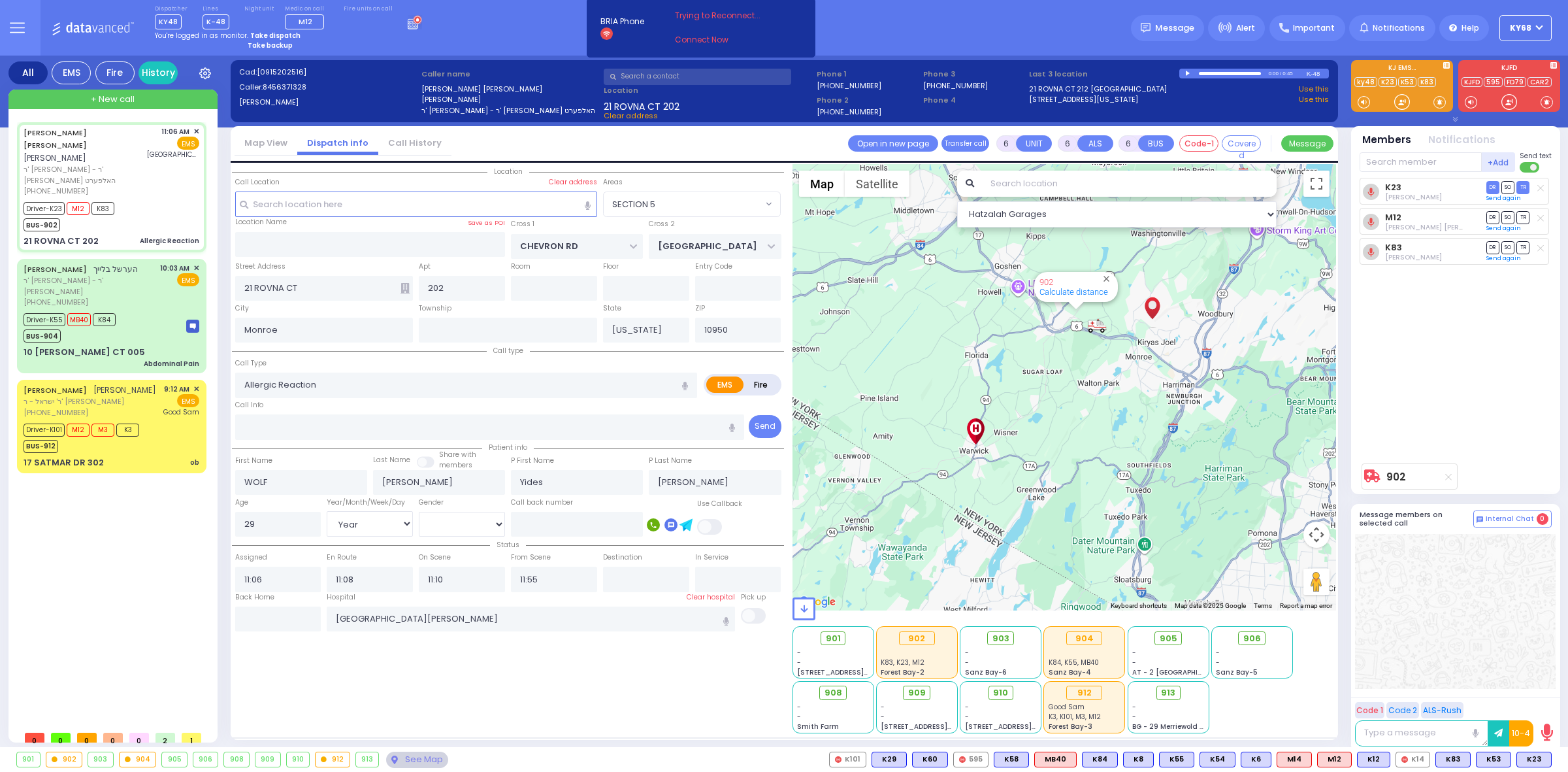
select select "[DEMOGRAPHIC_DATA]"
select select "SECTION 5"
select select "Hatzalah Garages"
select select
radio input "true"
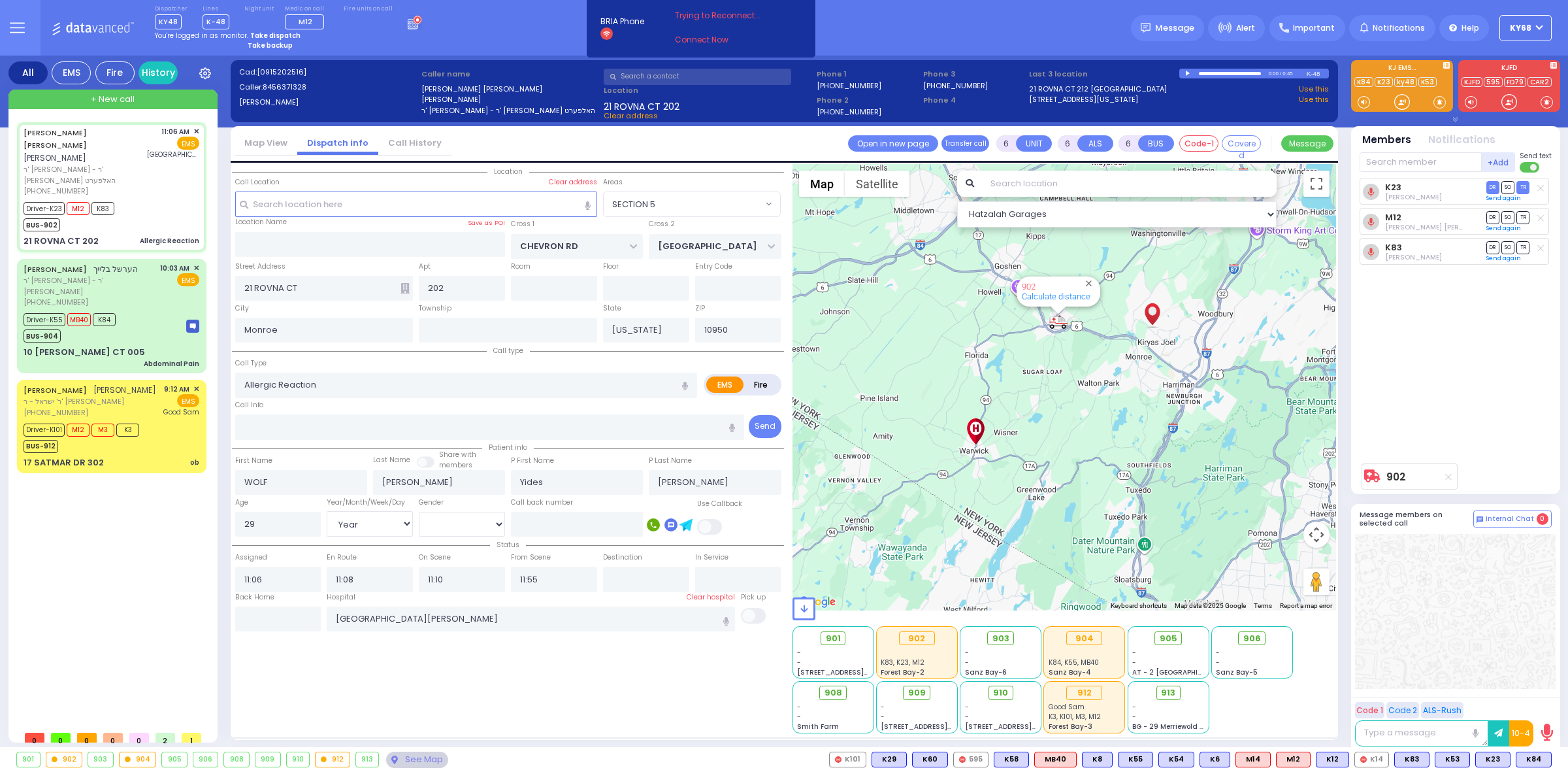
select select "Year"
select select "[DEMOGRAPHIC_DATA]"
select select "SECTION 5"
select select "Hatzalah Garages"
click at [997, 37] on div "Dispatcher KY48 shift has started. Are you ? Lines K-48" at bounding box center [784, 28] width 1568 height 56
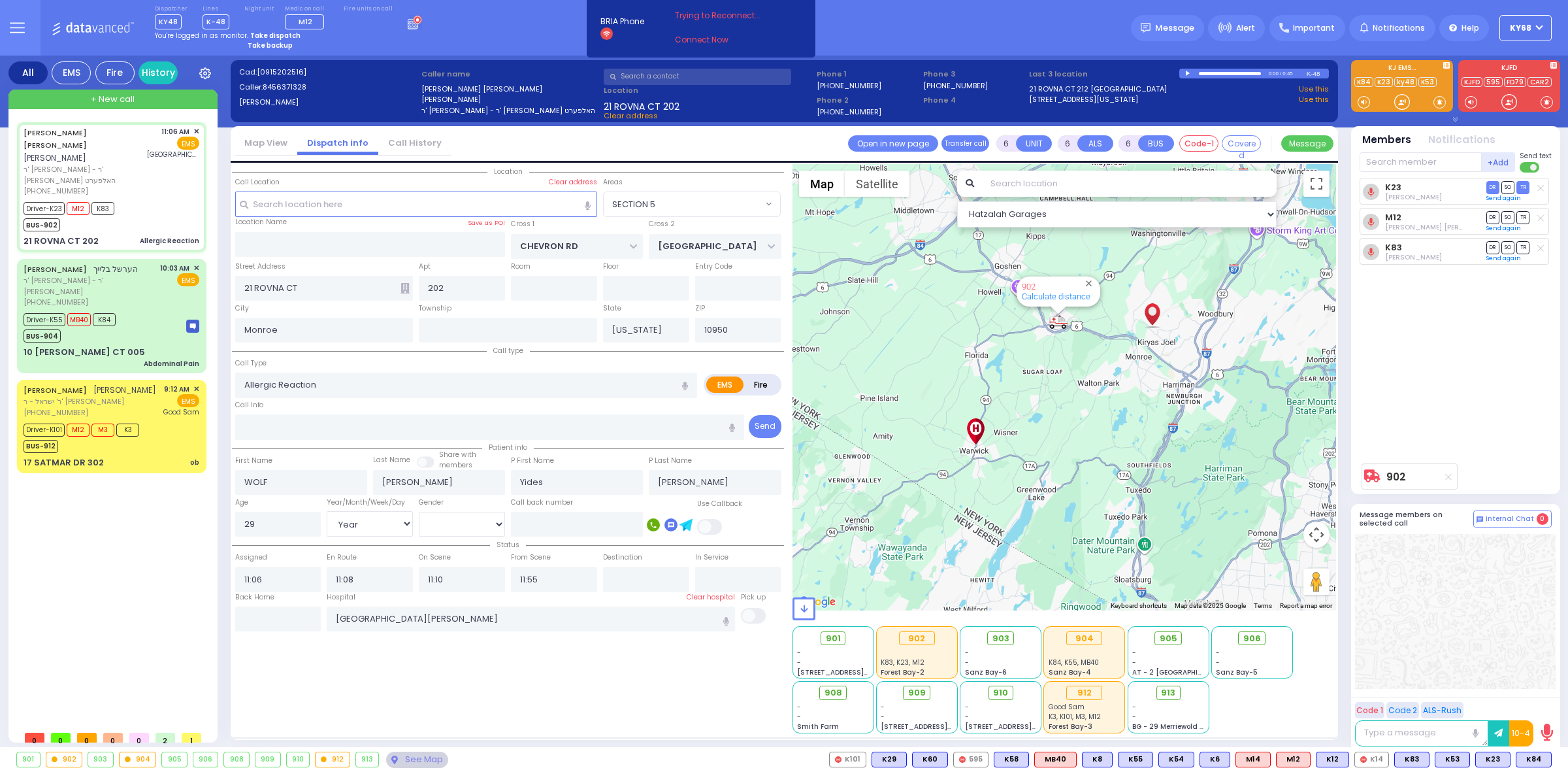
select select
radio input "true"
select select "Year"
select select "[DEMOGRAPHIC_DATA]"
type input "11:54"
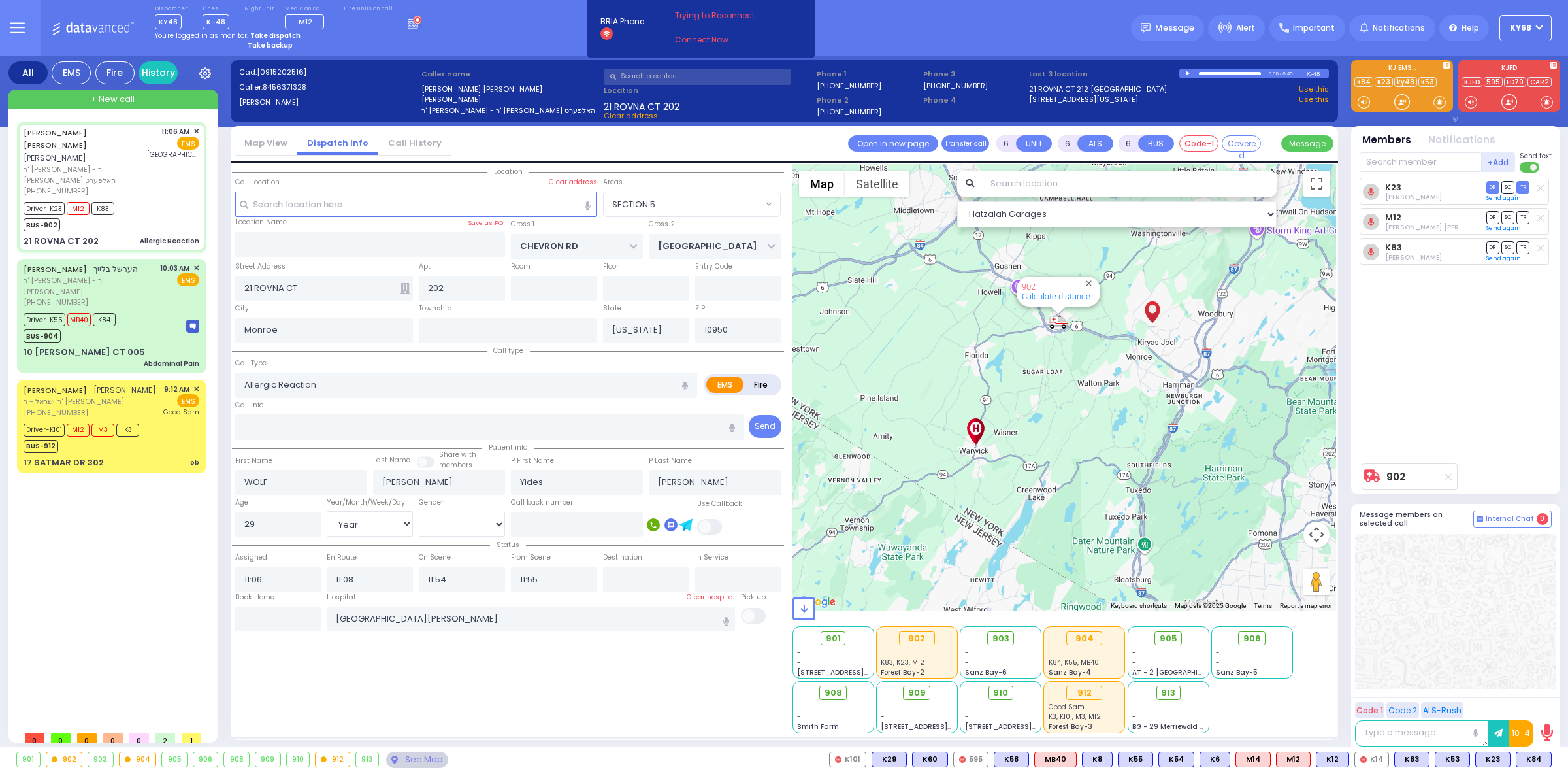
select select "Hatzalah Garages"
select select
radio input "true"
select select "Year"
select select "[DEMOGRAPHIC_DATA]"
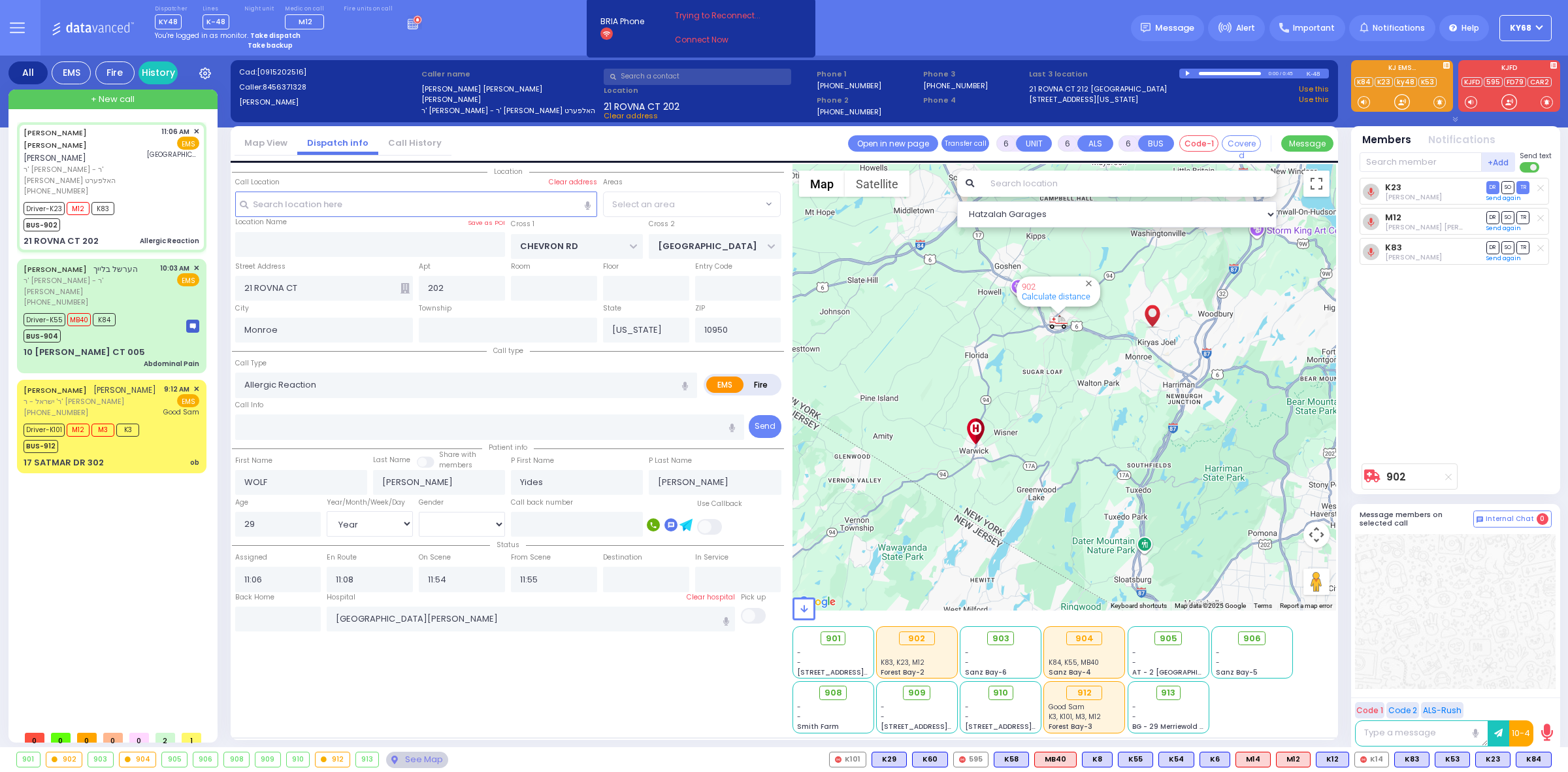
select select "Hatzalah Garages"
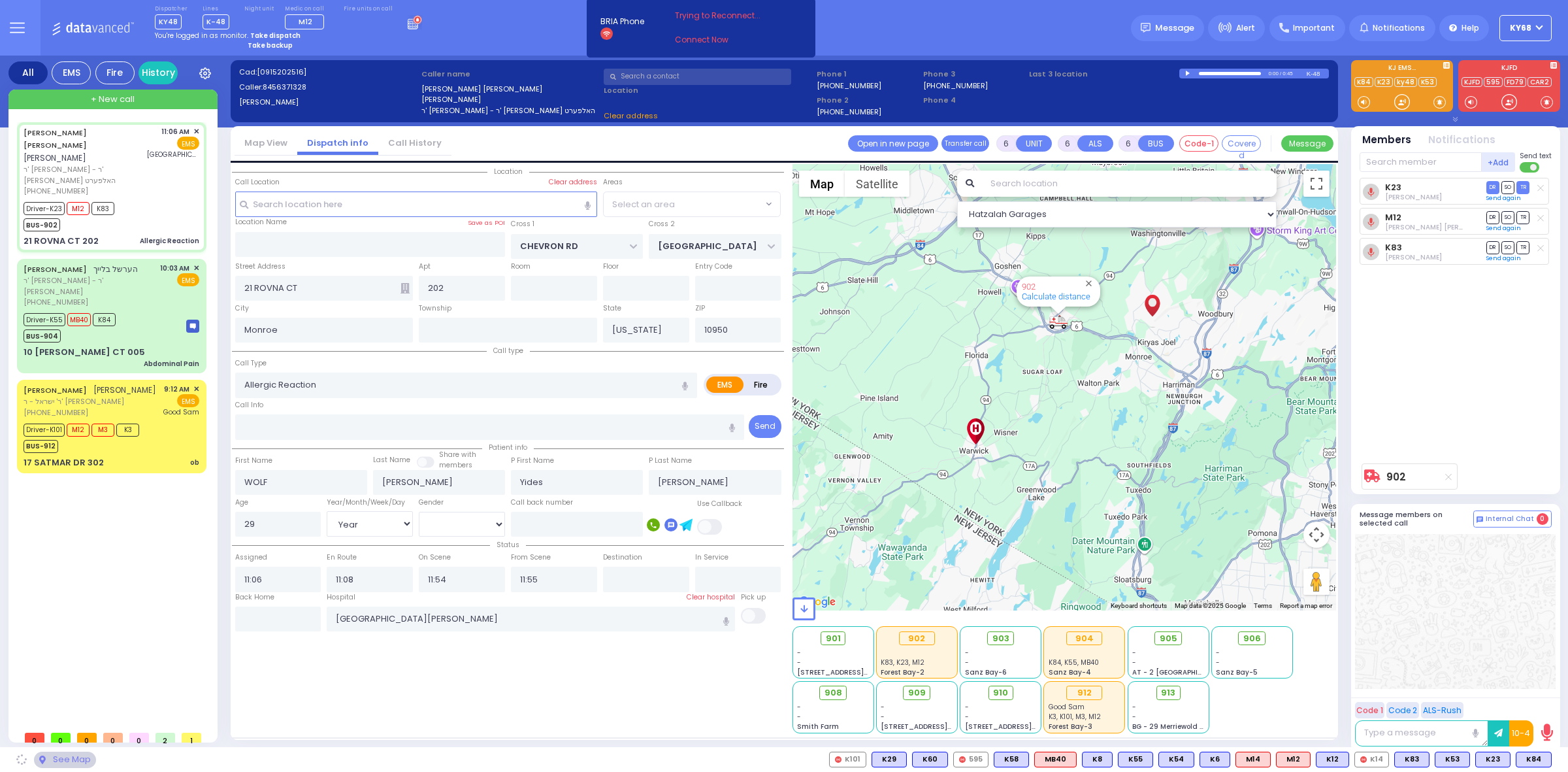
select select "SECTION 5"
click at [1496, 455] on div "K23 unknown [PERSON_NAME] DR SO TR Sending text" at bounding box center [1457, 317] width 195 height 279
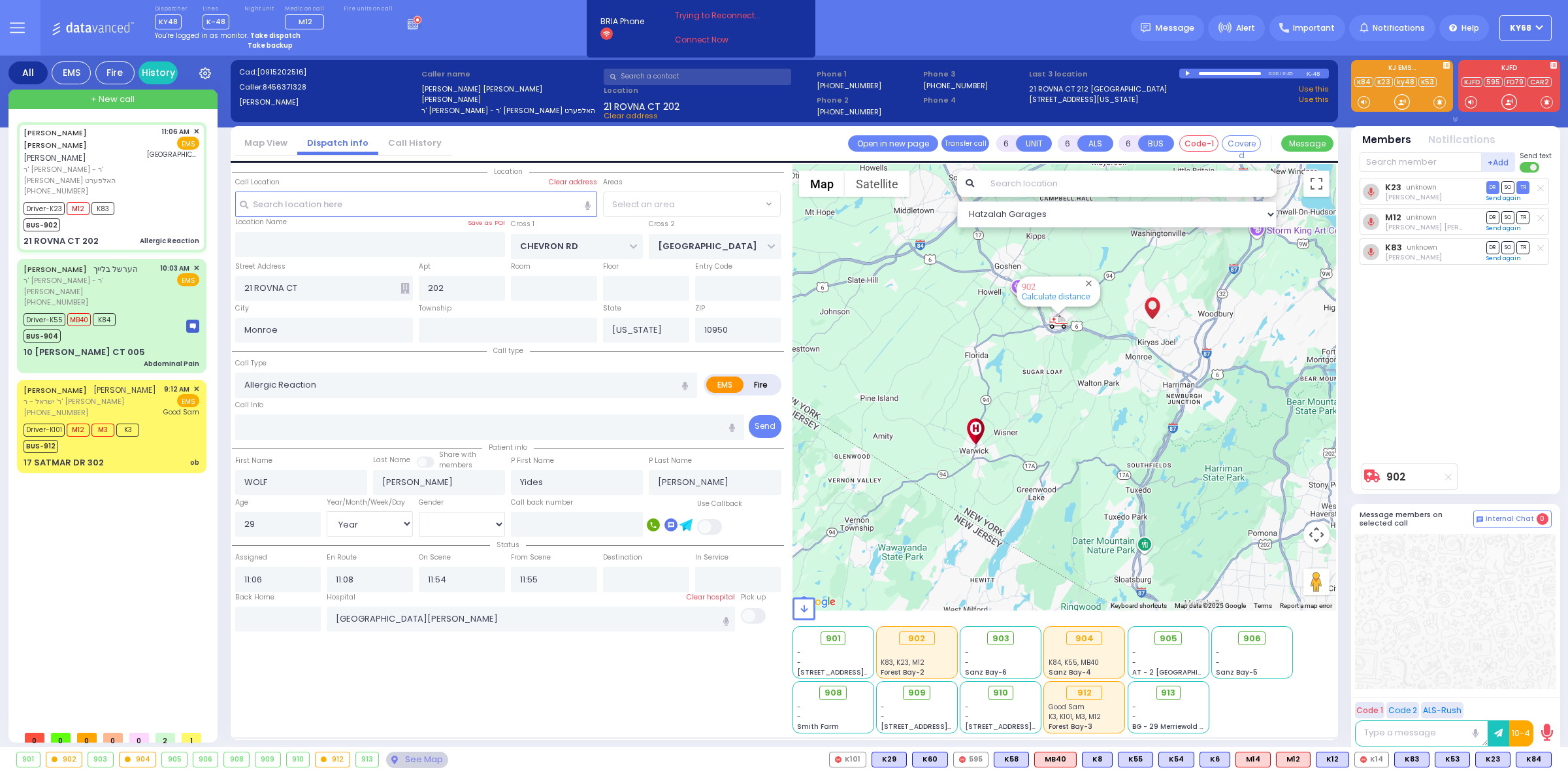
select select "SECTION 5"
select select
radio input "true"
select select "Year"
select select "[DEMOGRAPHIC_DATA]"
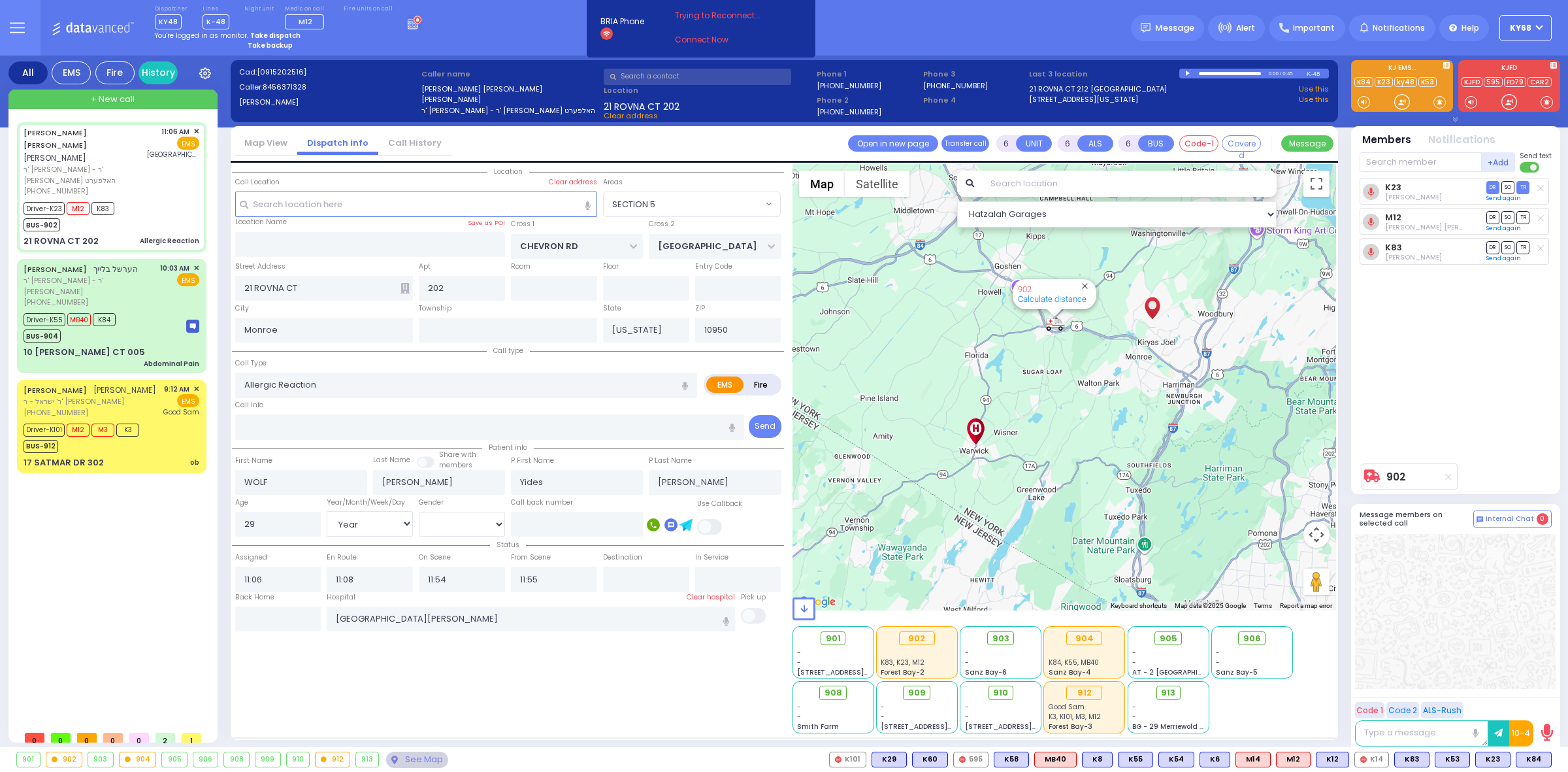
select select
radio input "true"
select select "Year"
select select "[DEMOGRAPHIC_DATA]"
select select "Hatzalah Garages"
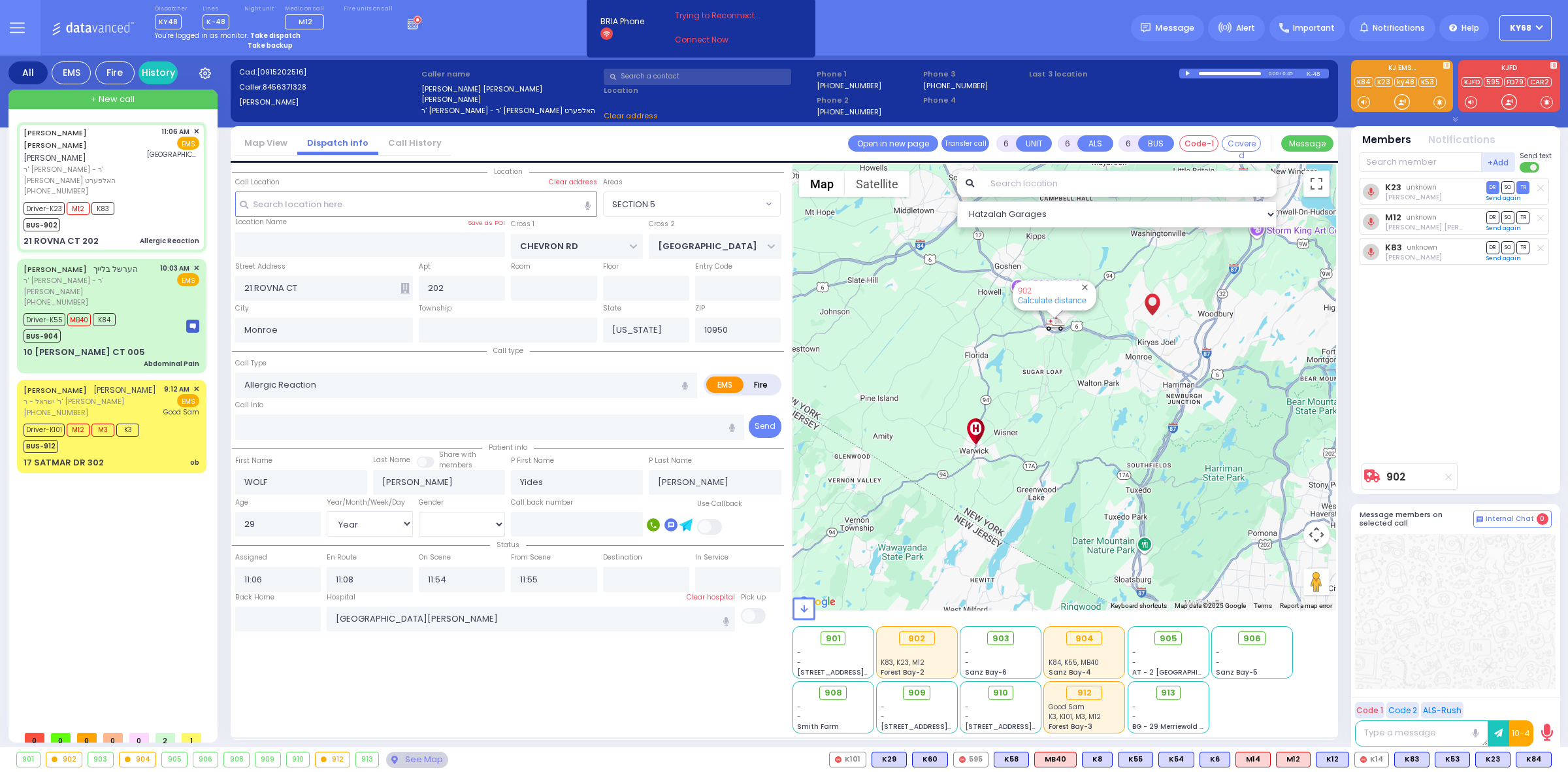
select select "SECTION 5"
select select
radio input "true"
select select "Year"
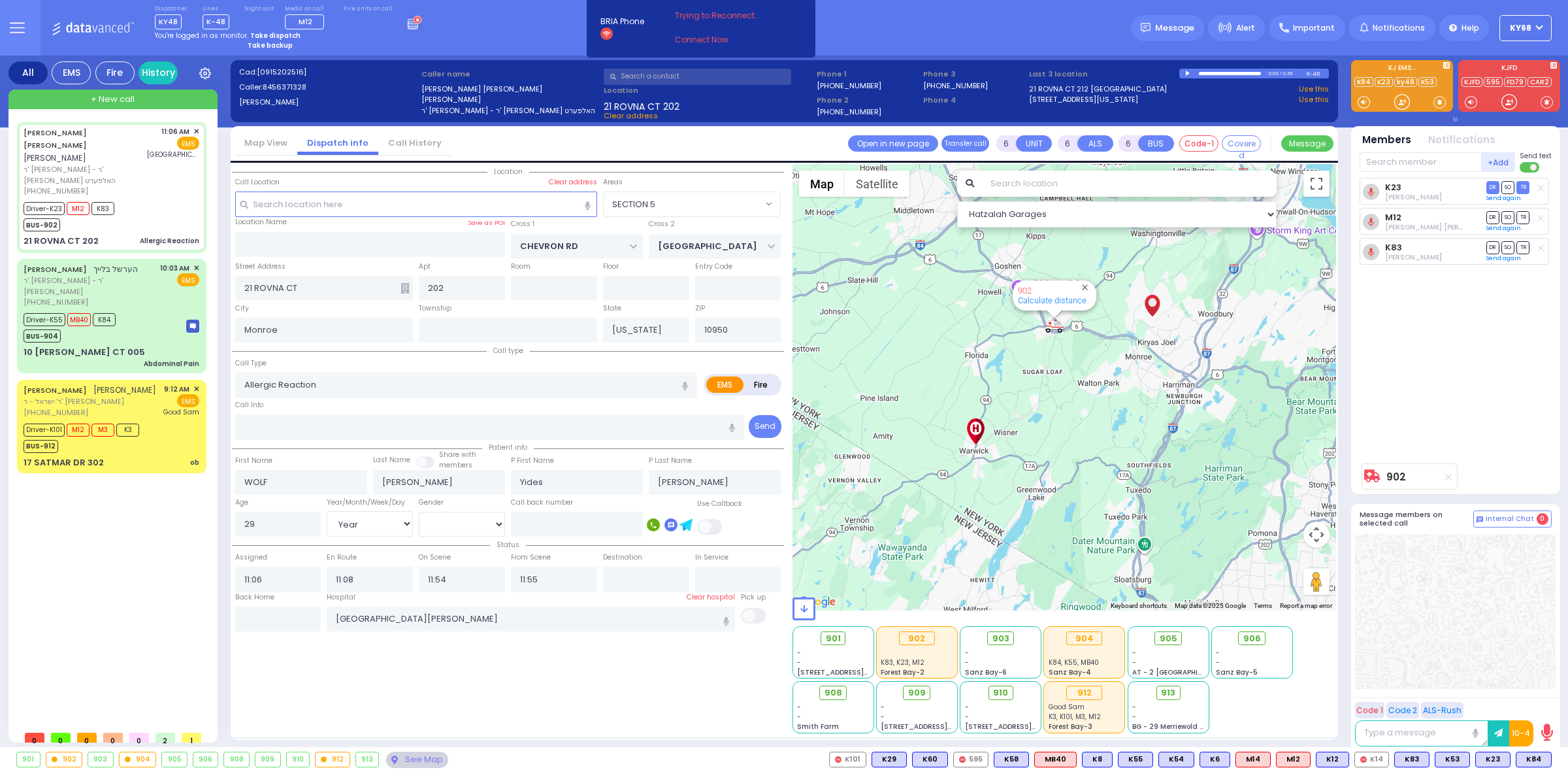
select select "[DEMOGRAPHIC_DATA]"
type input "11:10"
select select "SECTION 5"
select select "Hatzalah Garages"
select select
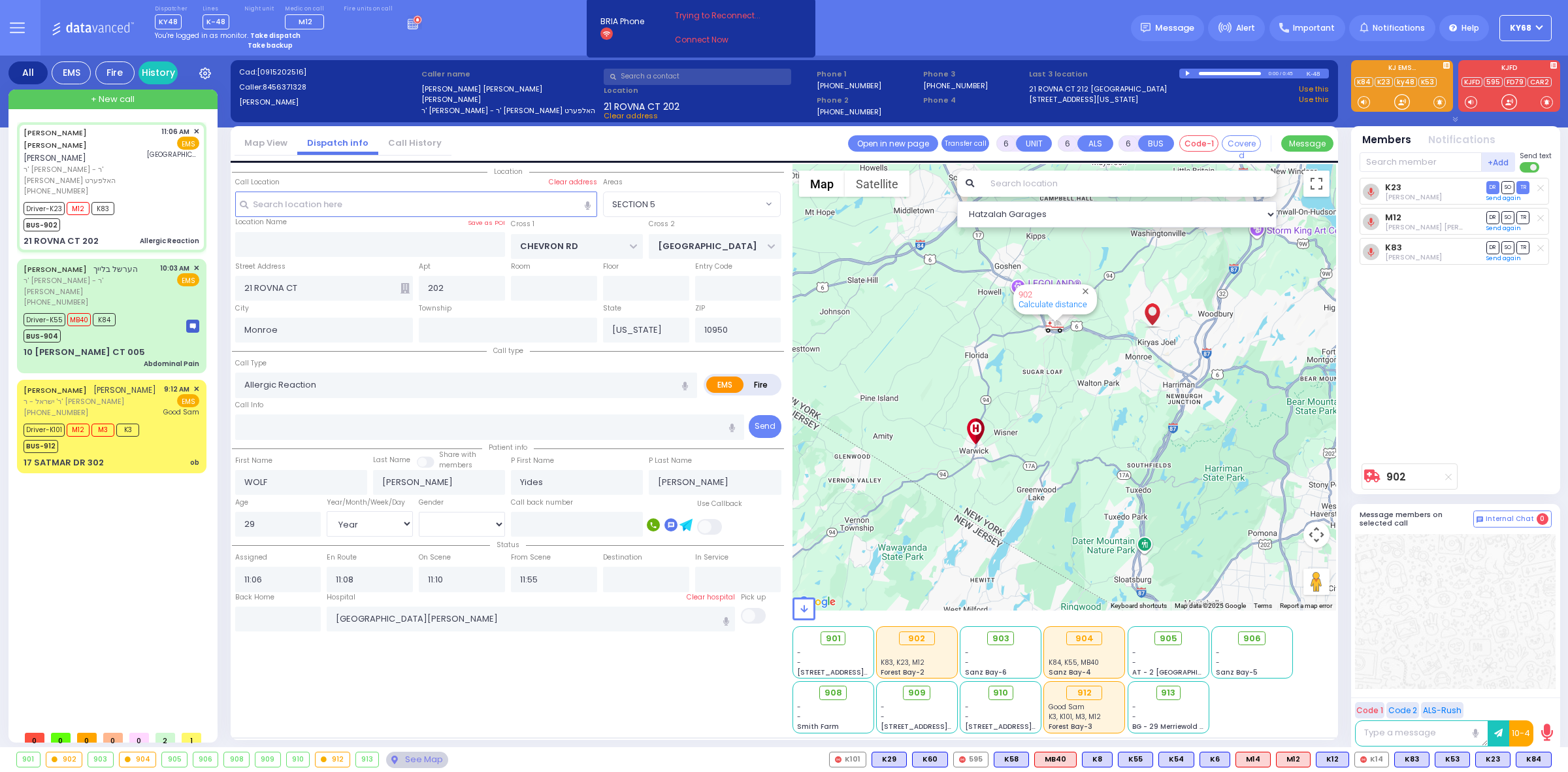
radio input "true"
select select "Year"
select select "[DEMOGRAPHIC_DATA]"
type input "11:54"
select select "Hatzalah Garages"
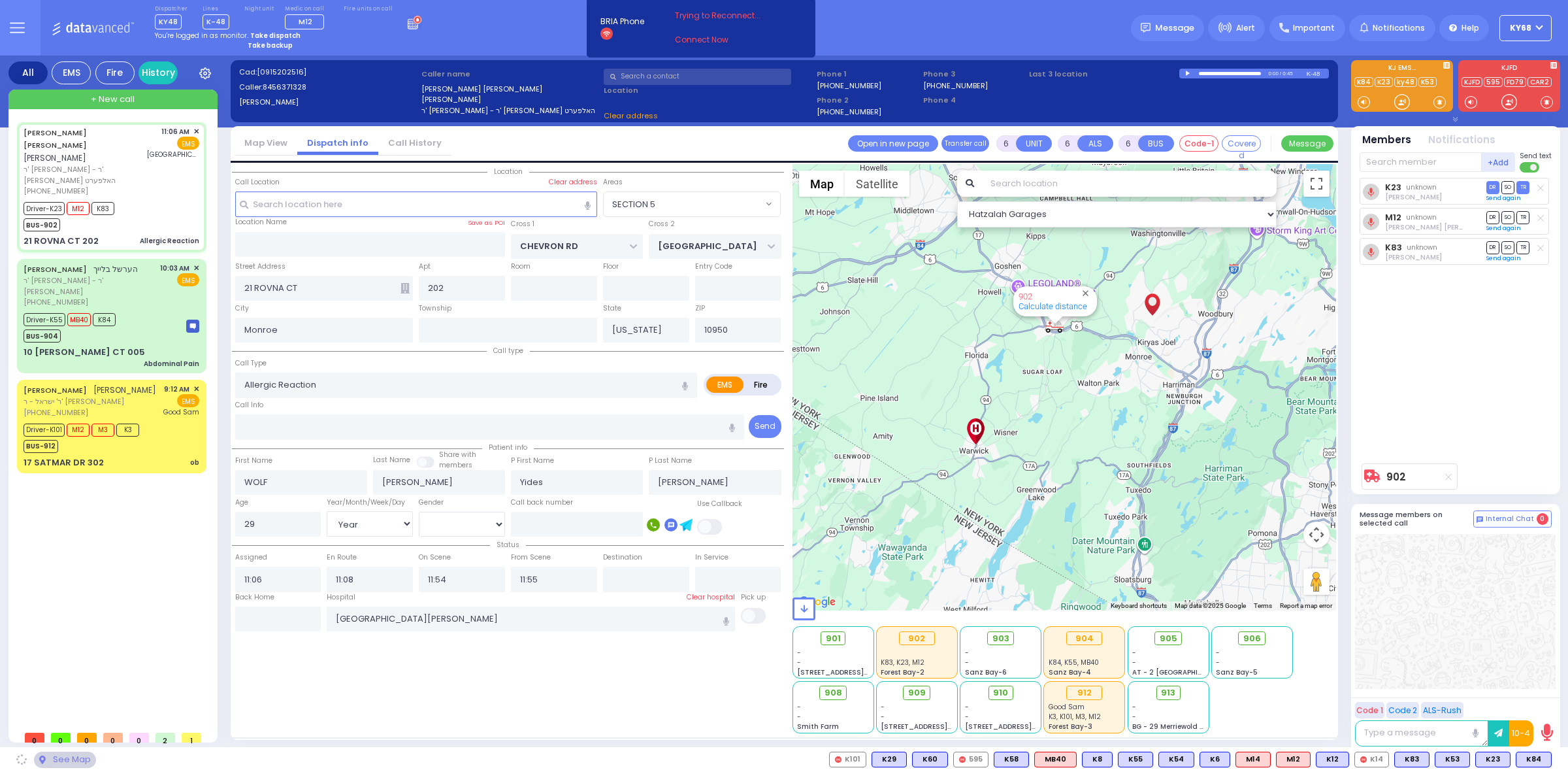
select select "SECTION 5"
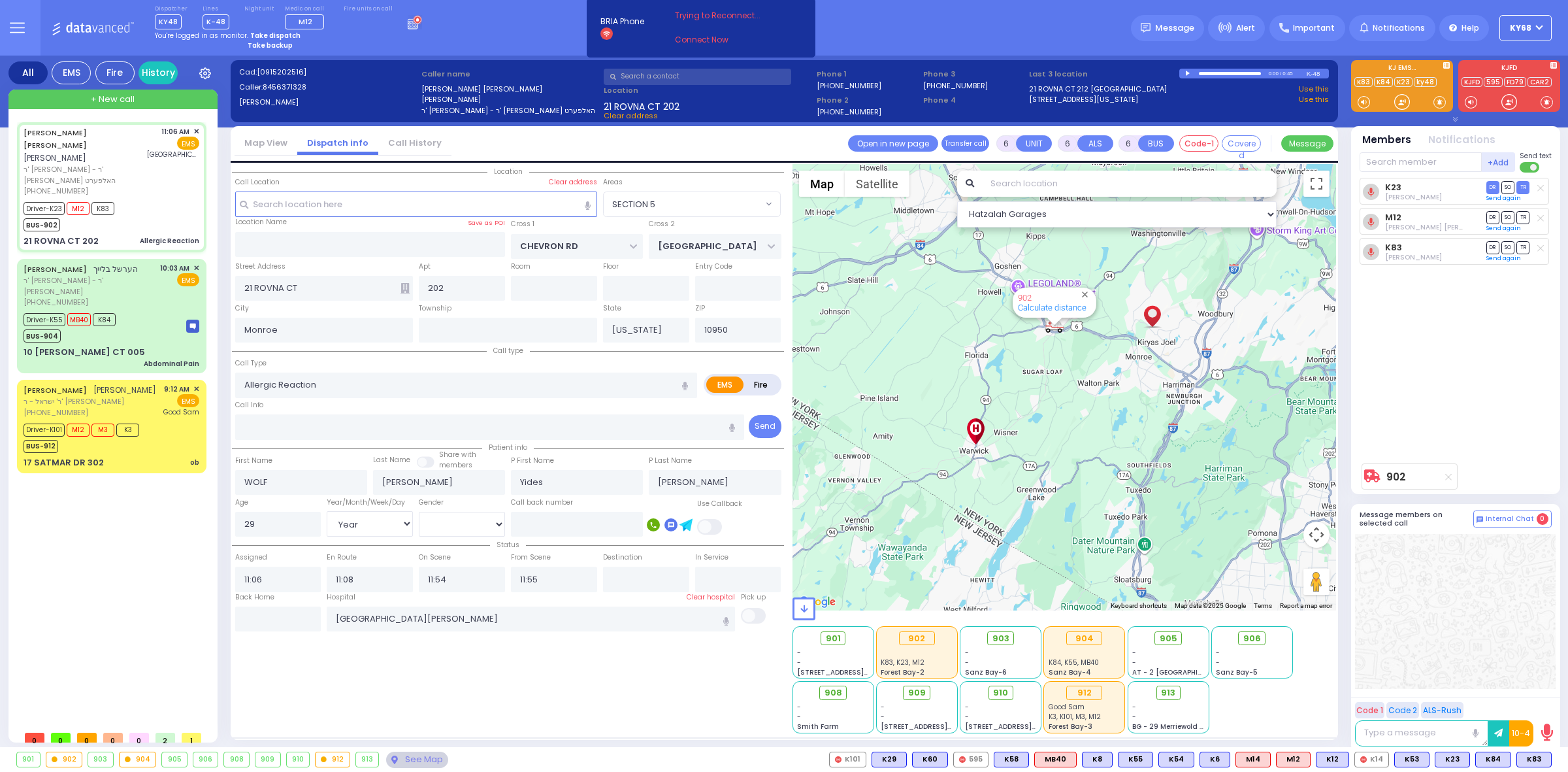
select select
radio input "true"
select select "Year"
select select "[DEMOGRAPHIC_DATA]"
type input "11:10"
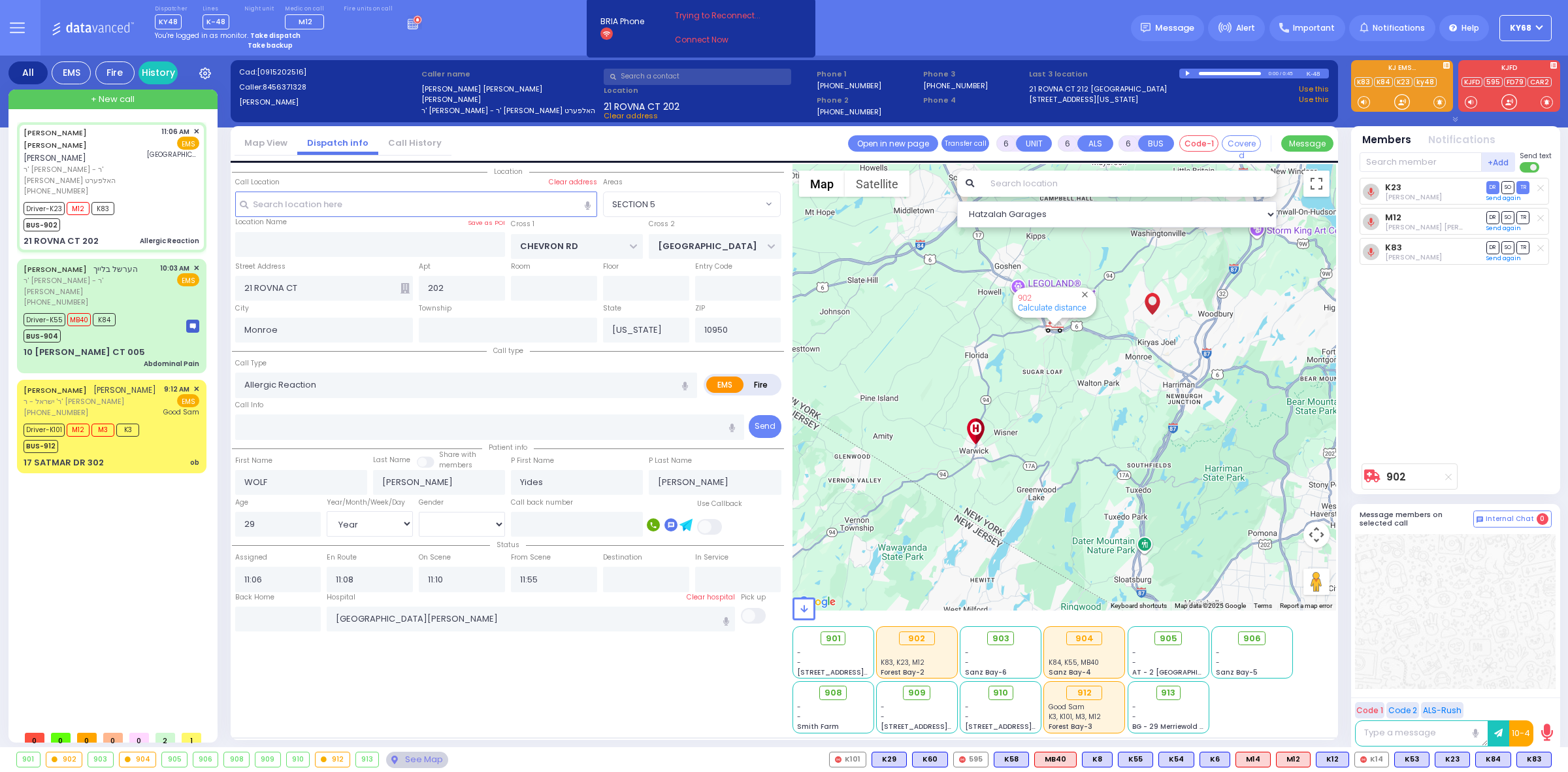
select select "Hatzalah Garages"
select select "SECTION 5"
select select
radio input "true"
select select "Year"
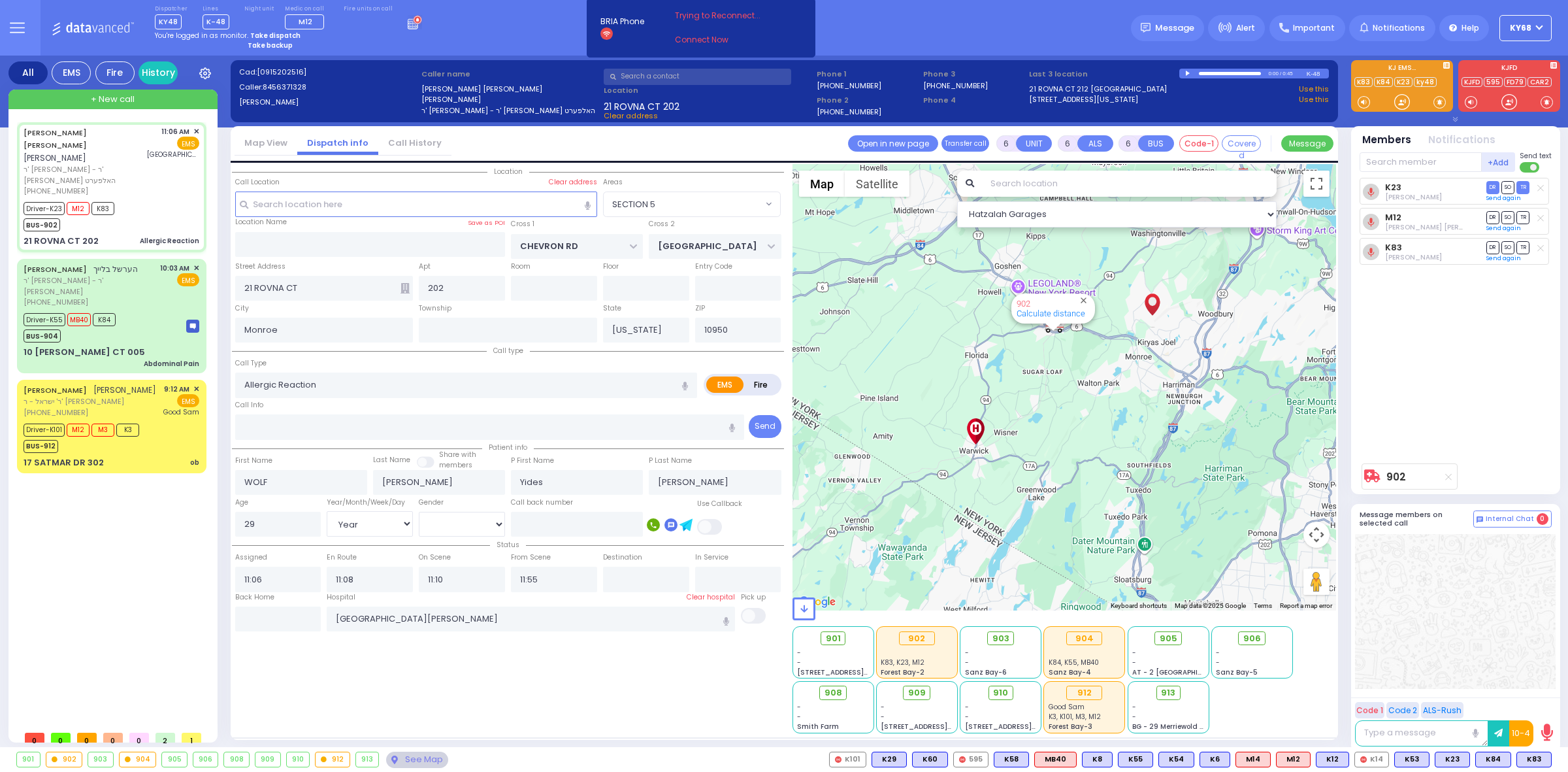
select select "[DEMOGRAPHIC_DATA]"
select select "Hatzalah Garages"
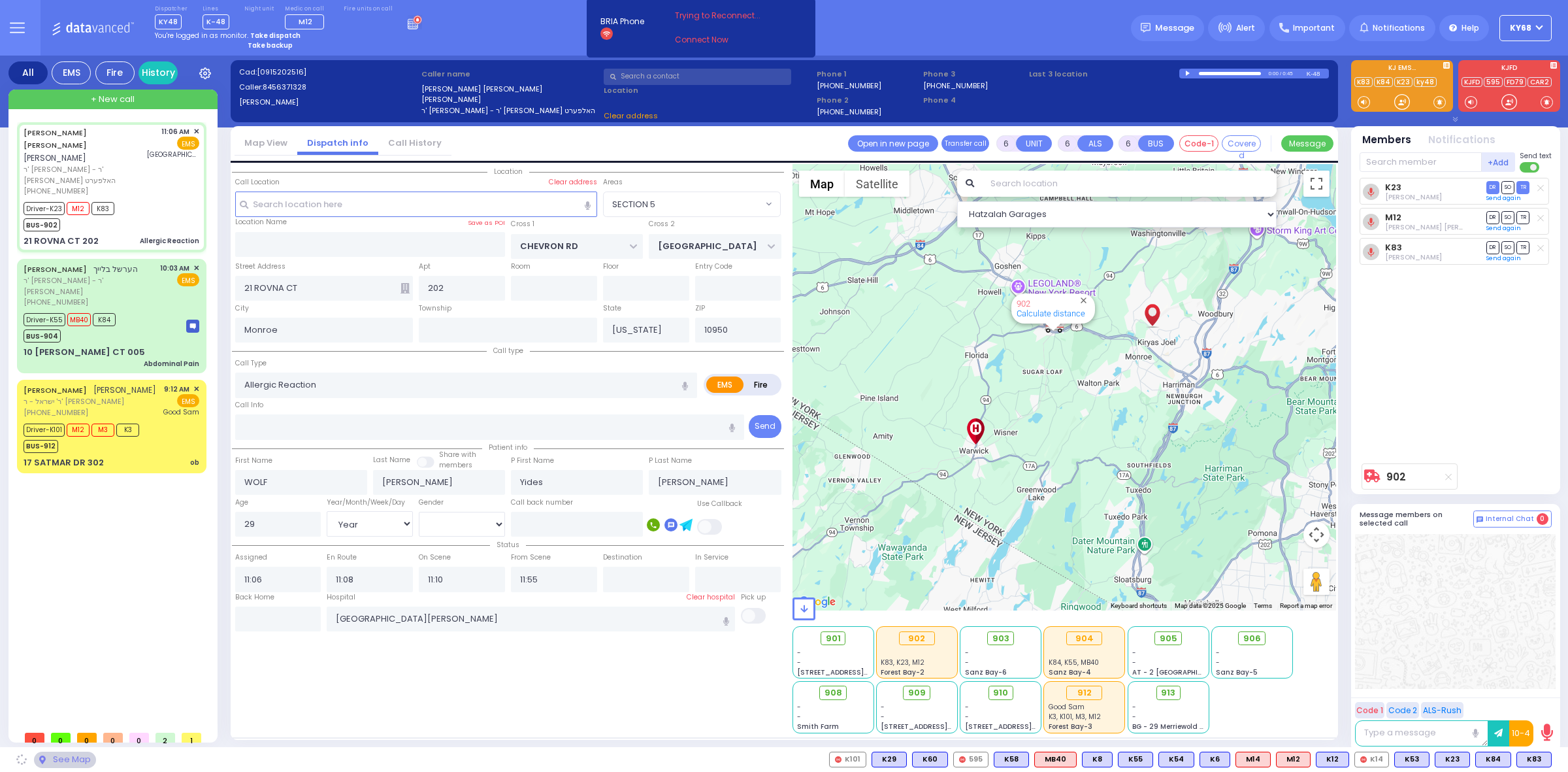
select select "SECTION 5"
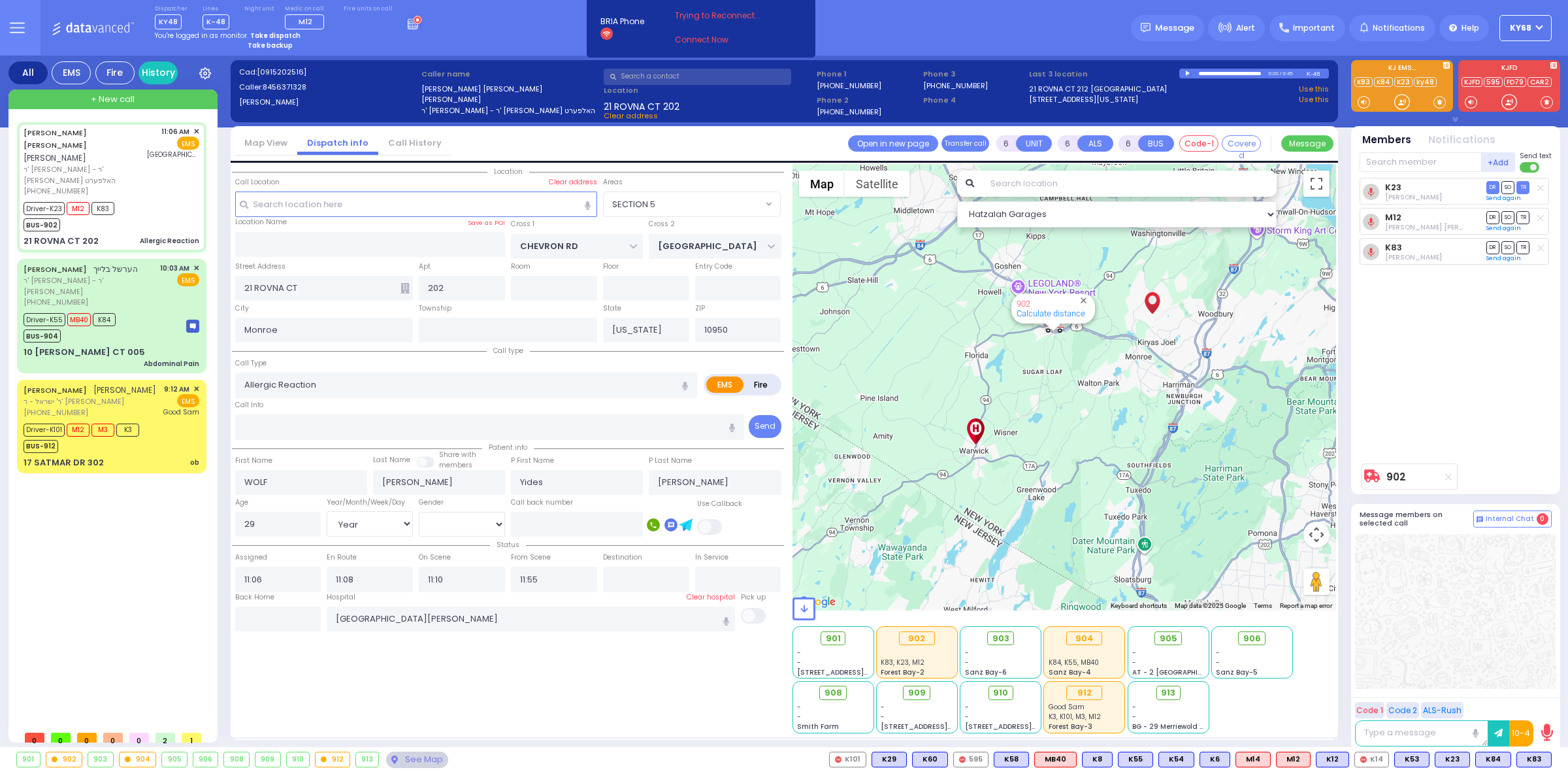
select select
radio input "true"
select select "Year"
select select "[DEMOGRAPHIC_DATA]"
radio input "true"
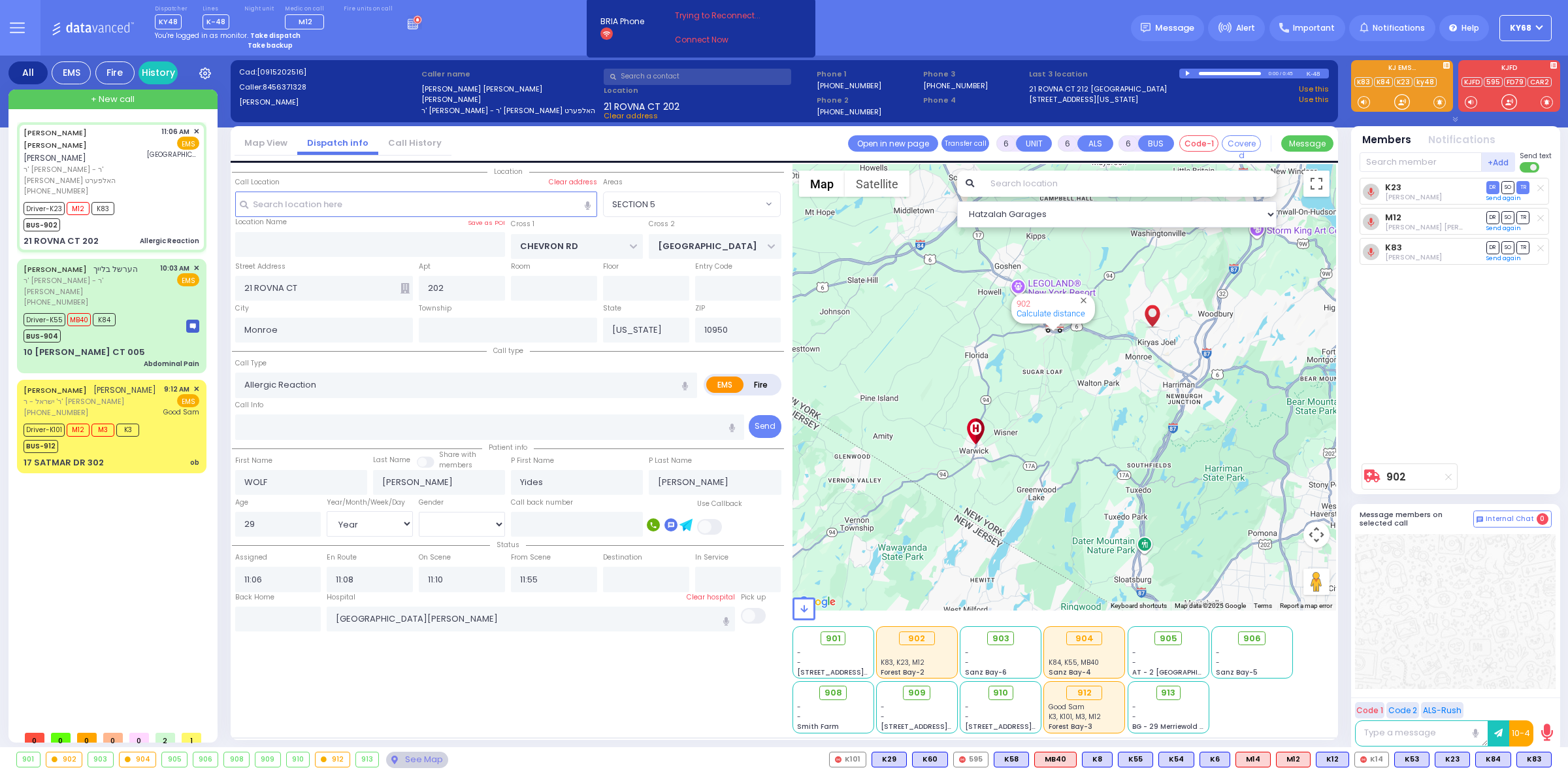
select select "Year"
select select "[DEMOGRAPHIC_DATA]"
radio input "true"
select select "Year"
select select "[DEMOGRAPHIC_DATA]"
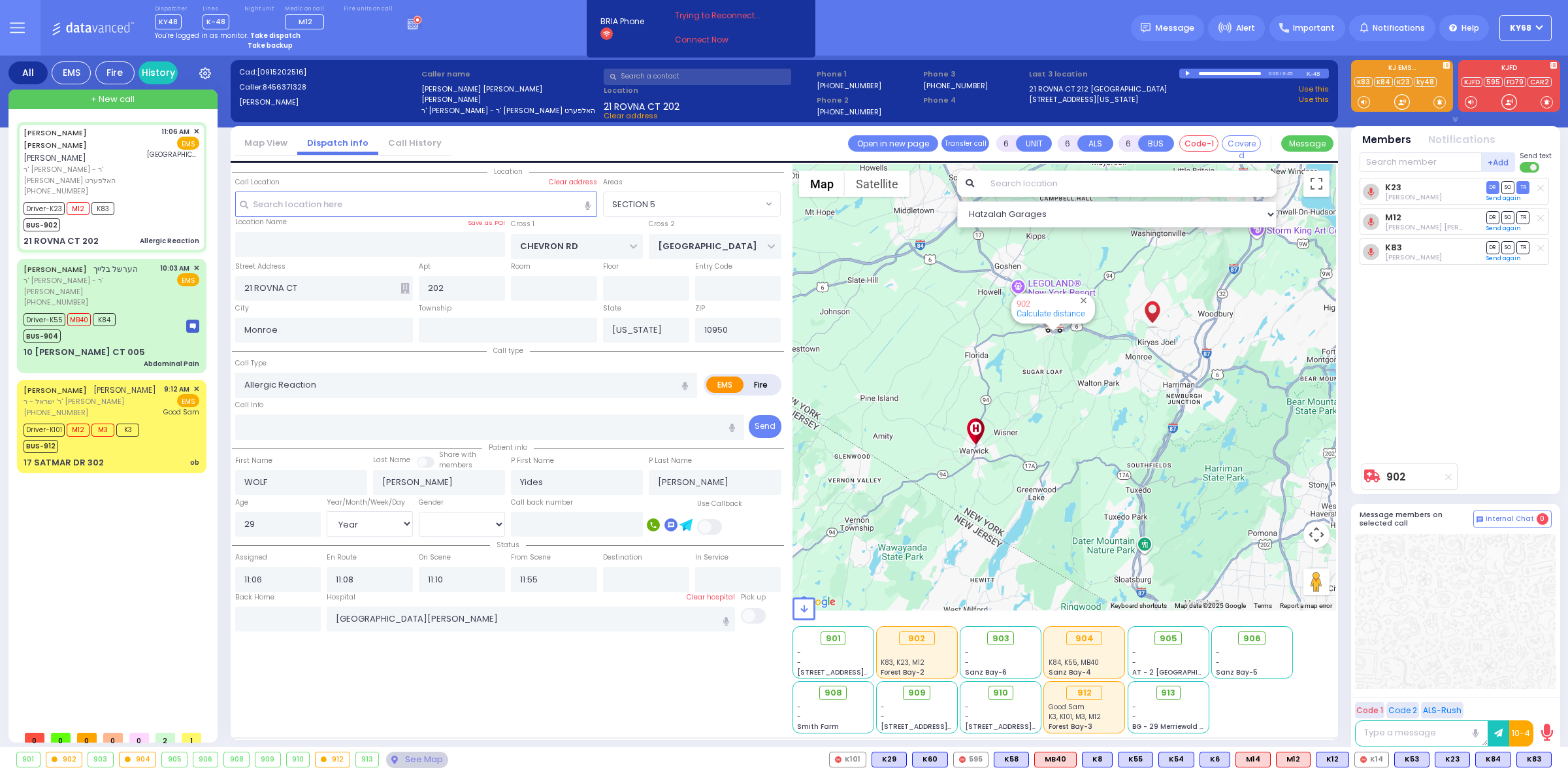
radio input "true"
select select "Year"
select select "[DEMOGRAPHIC_DATA]"
type input "11:54"
select select "SECTION 5"
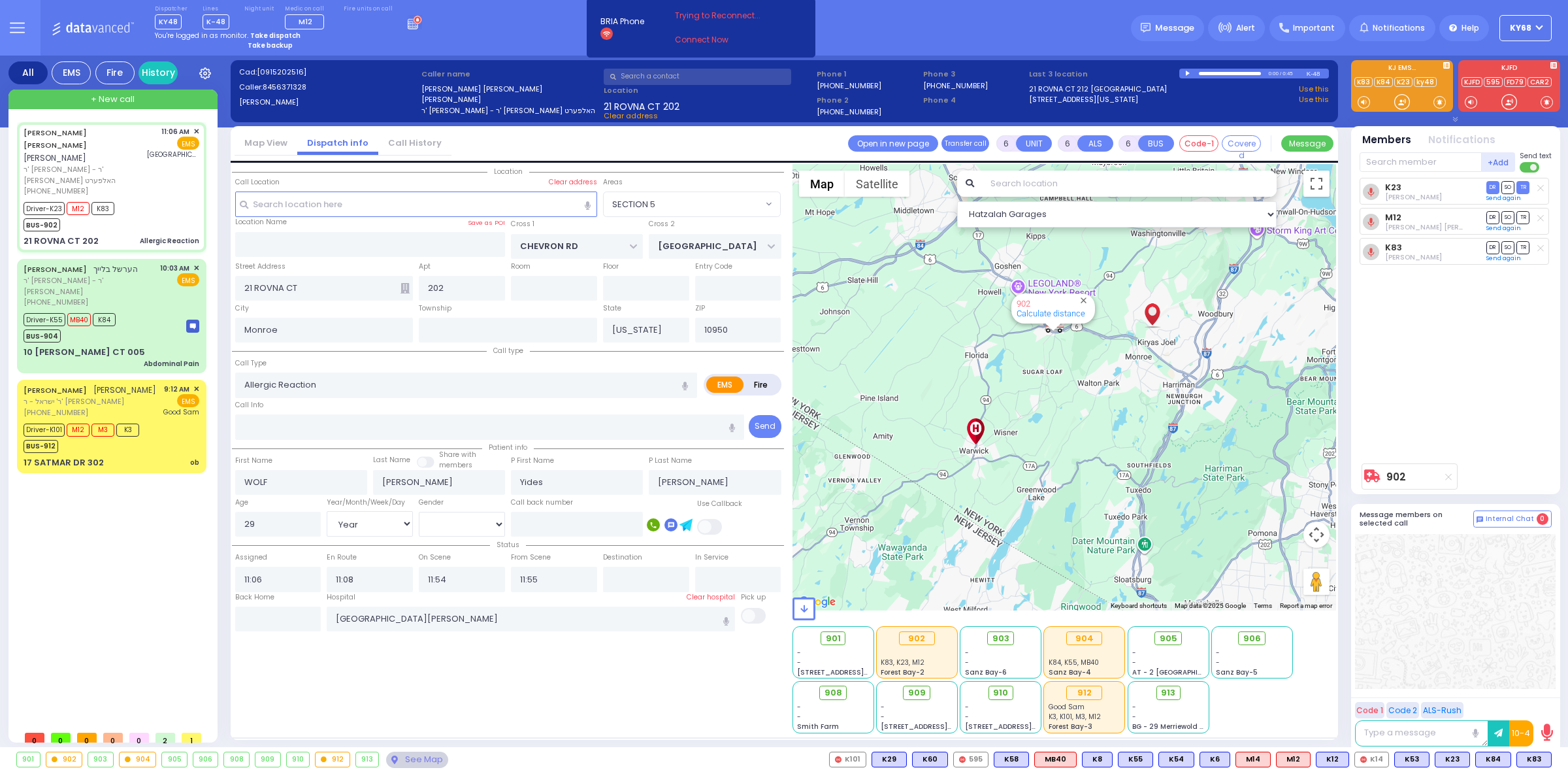
select select "Hatzalah Garages"
select select
radio input "true"
select select "Year"
select select "[DEMOGRAPHIC_DATA]"
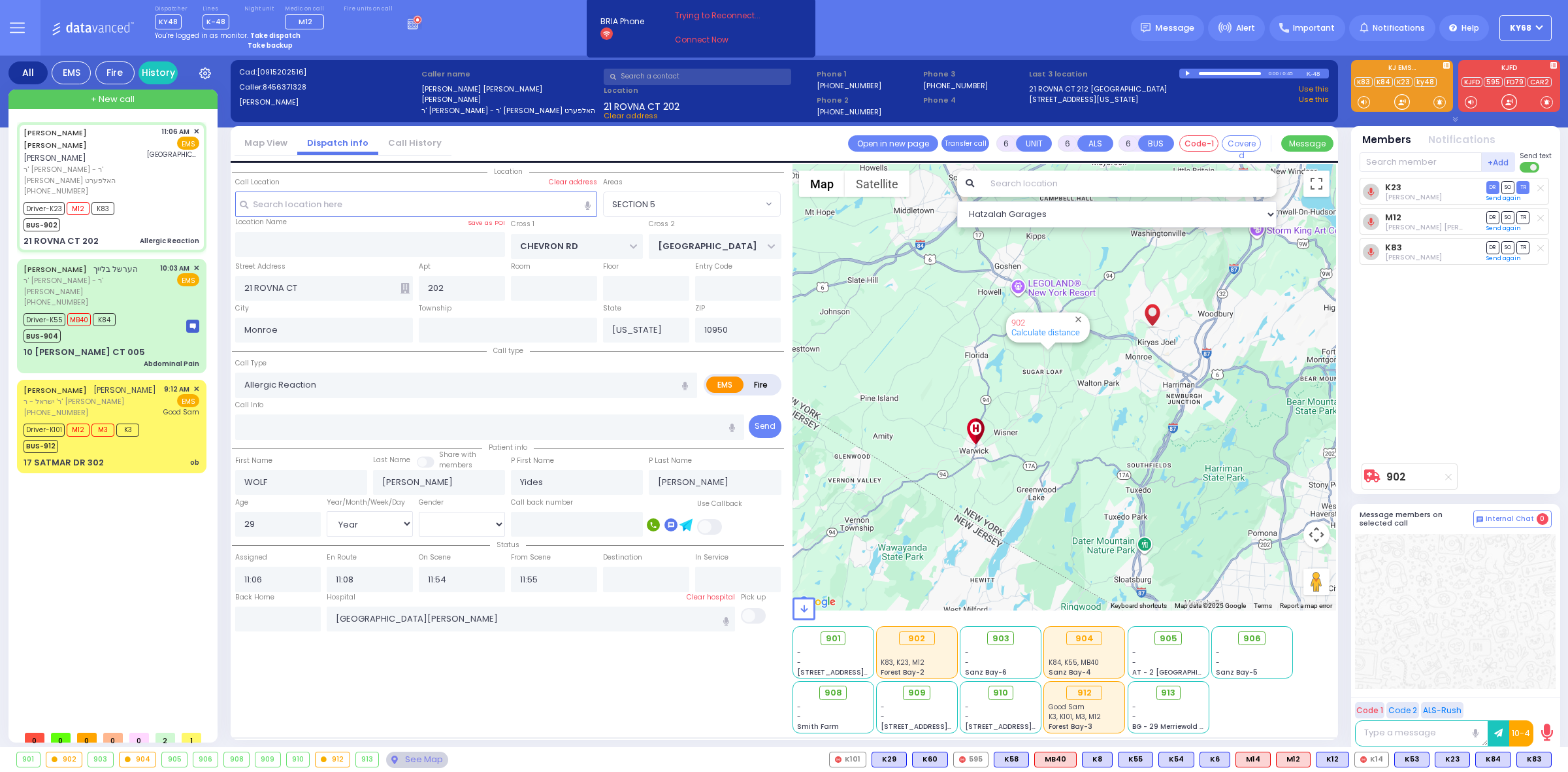
radio input "true"
select select "Year"
select select "[DEMOGRAPHIC_DATA]"
type input "11:10"
select select "SECTION 5"
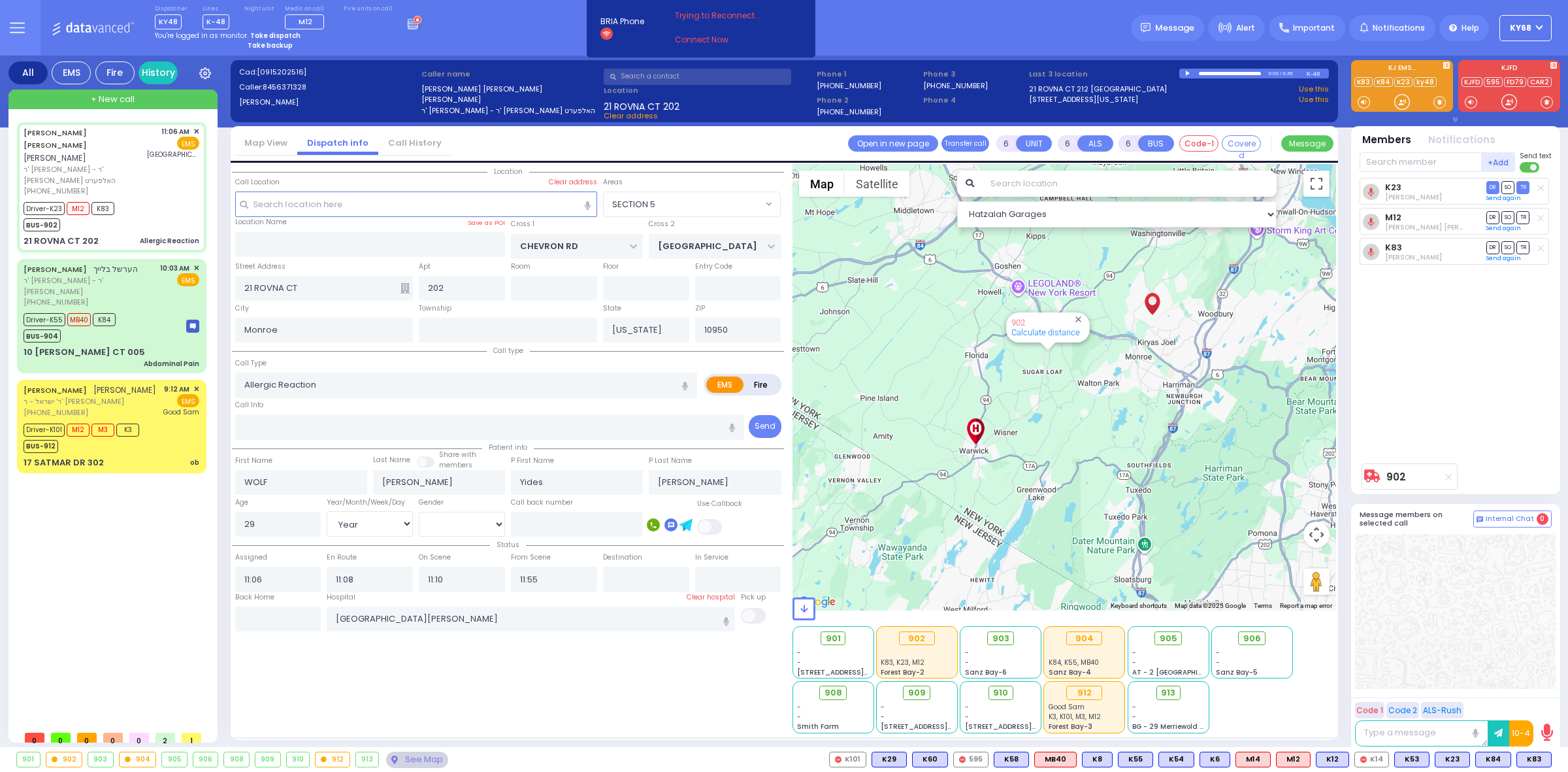
select select "Hatzalah Garages"
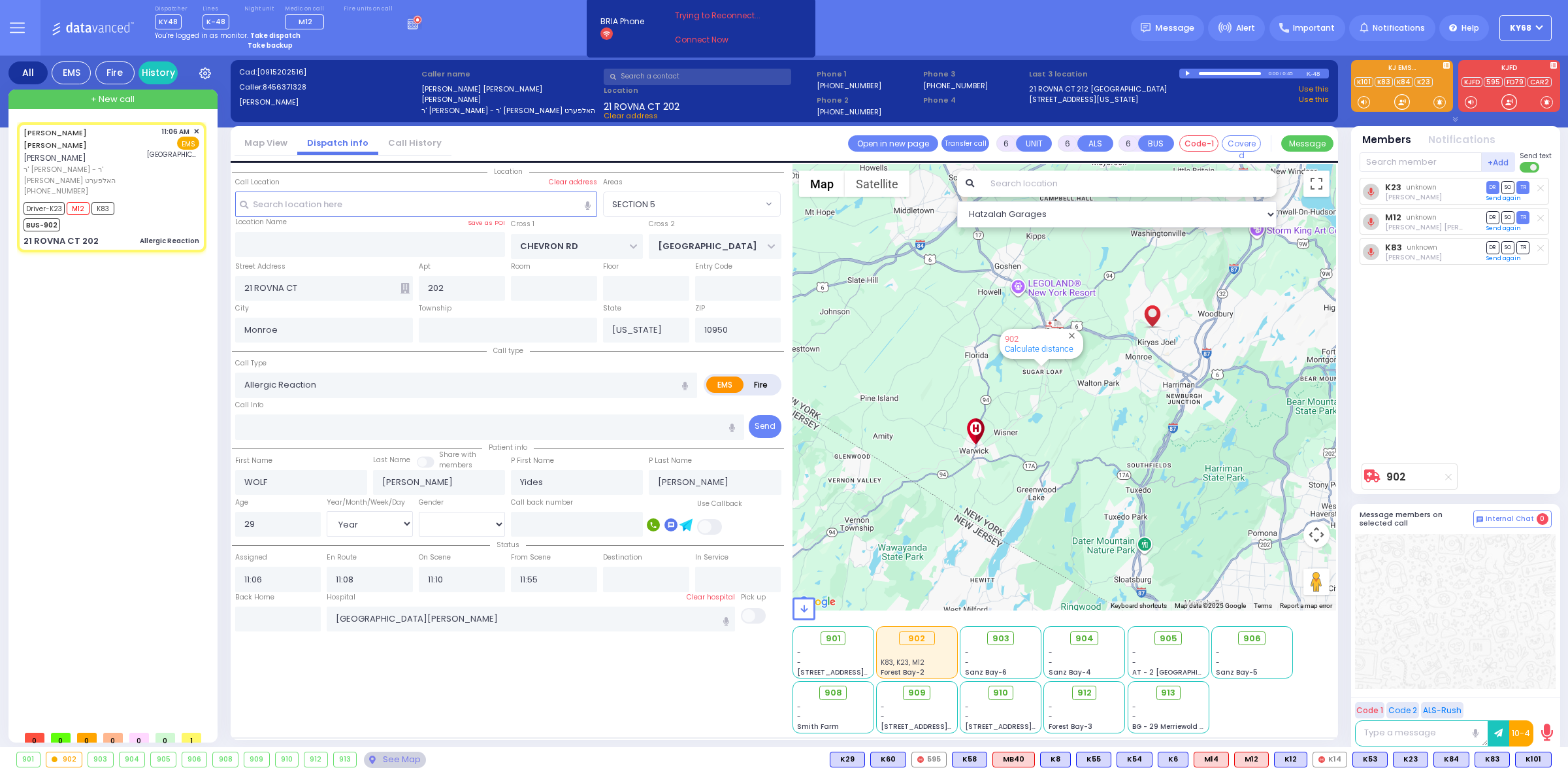
select select
radio input "true"
select select "Year"
select select "[DEMOGRAPHIC_DATA]"
select select "SECTION 5"
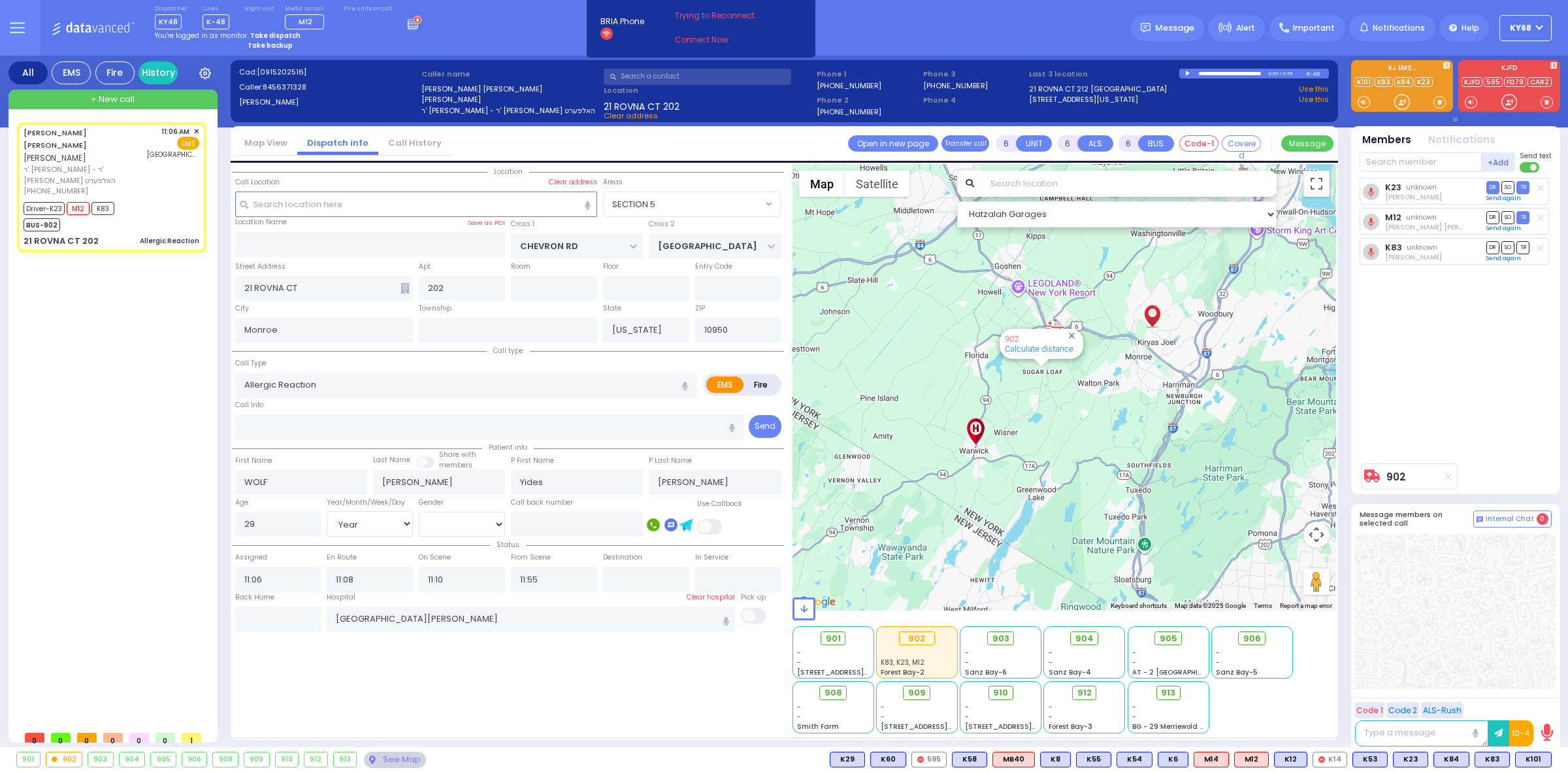
select select "Hatzalah Garages"
select select
radio input "true"
select select "Year"
select select "[DEMOGRAPHIC_DATA]"
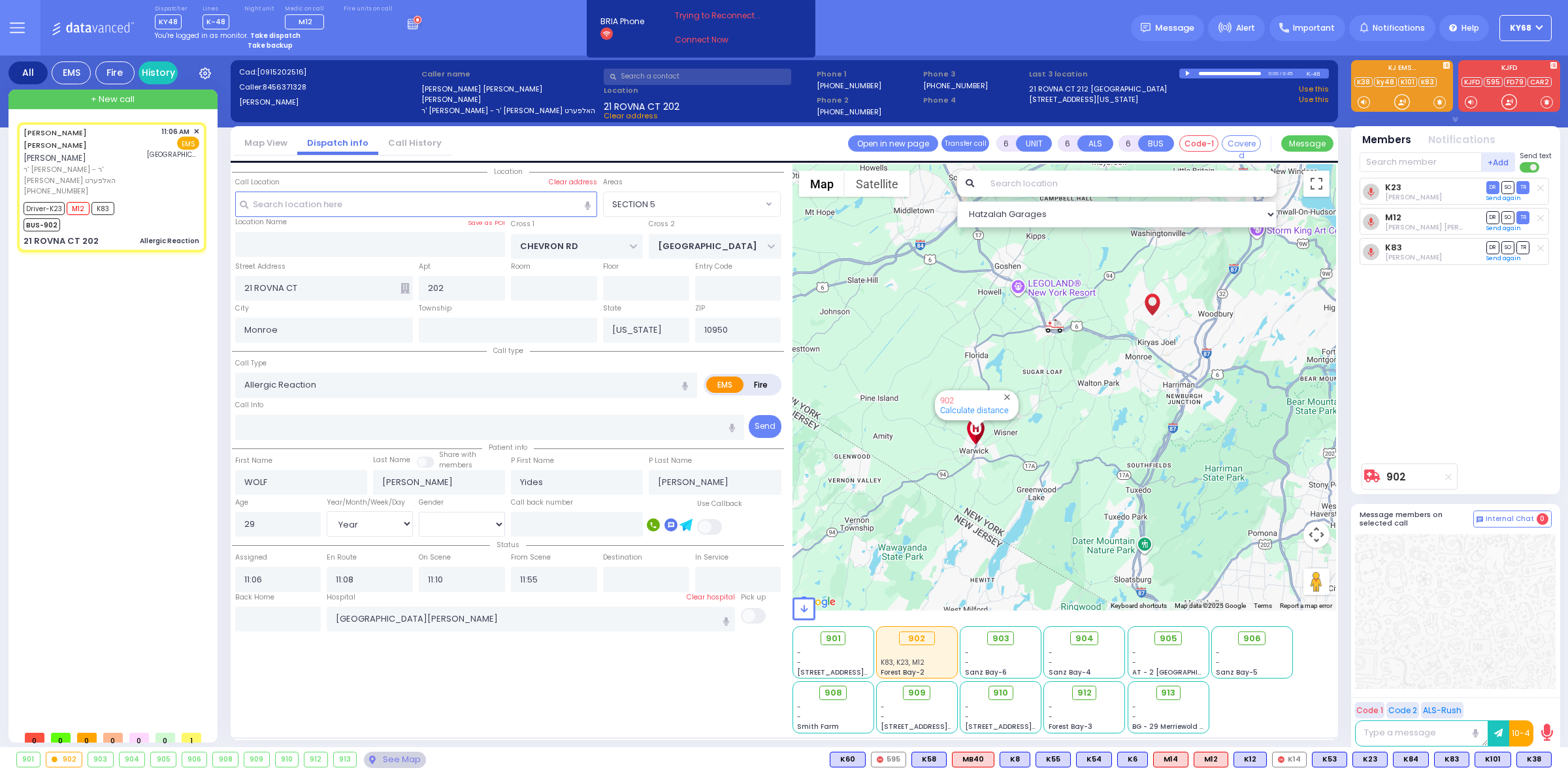
radio input "true"
select select "Year"
select select "[DEMOGRAPHIC_DATA]"
radio input "true"
select select "Year"
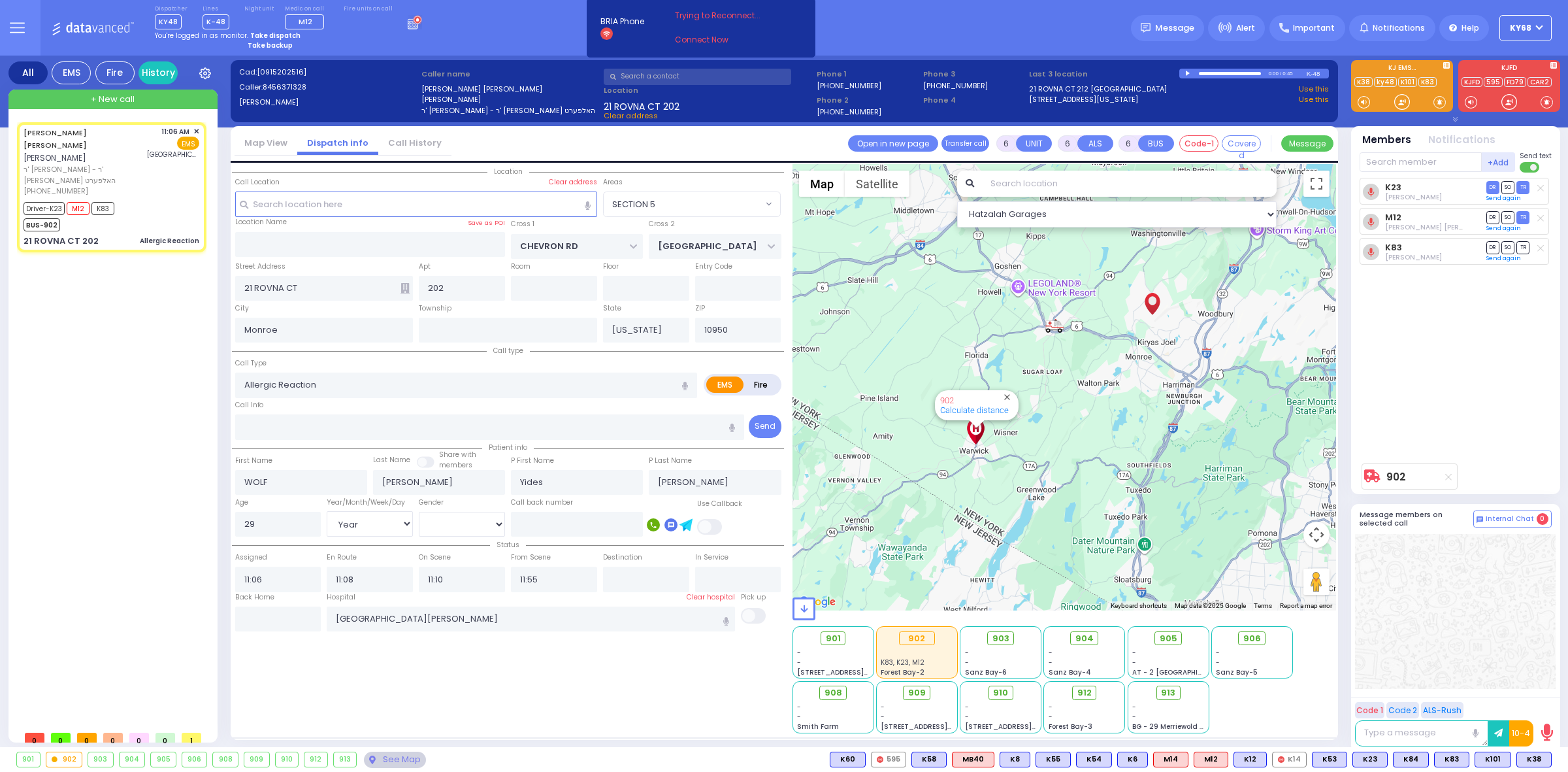
select select "[DEMOGRAPHIC_DATA]"
select select "SECTION 5"
select select "Hatzalah Garages"
select select
radio input "true"
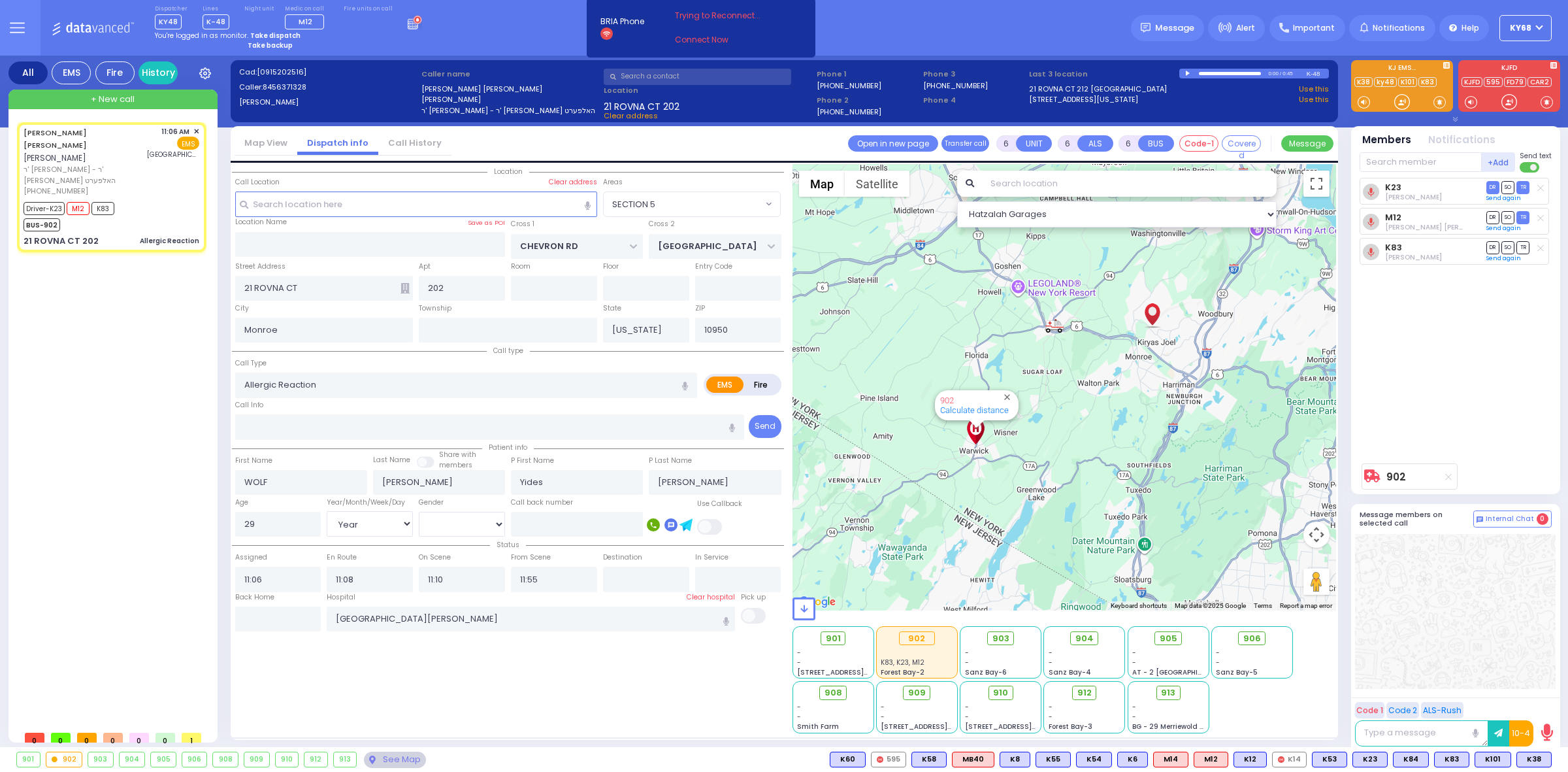
select select "Year"
select select "[DEMOGRAPHIC_DATA]"
radio input "true"
select select "Year"
select select "[DEMOGRAPHIC_DATA]"
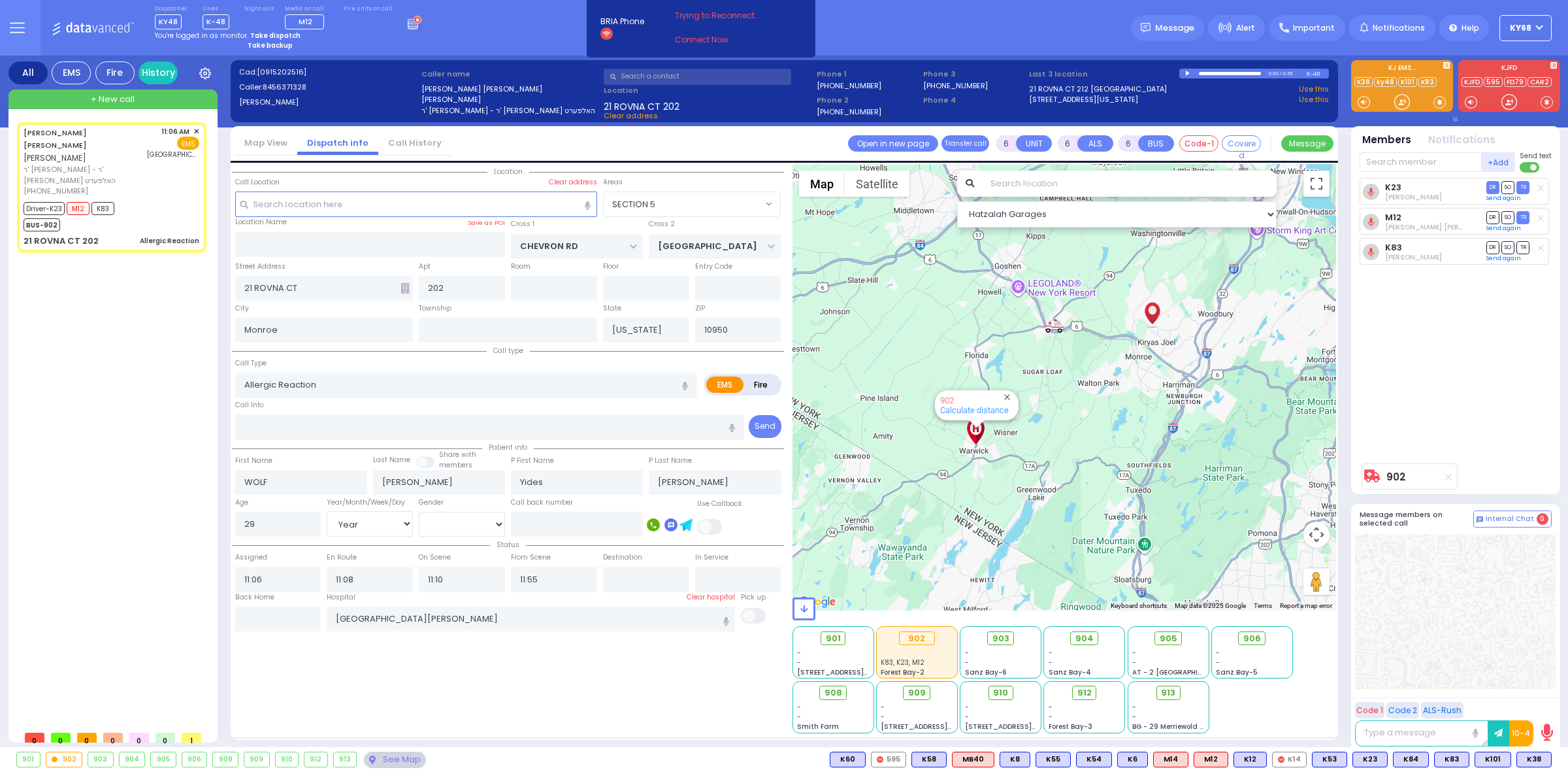
select select "SECTION 5"
select select "Hatzalah Garages"
